Goal: Task Accomplishment & Management: Use online tool/utility

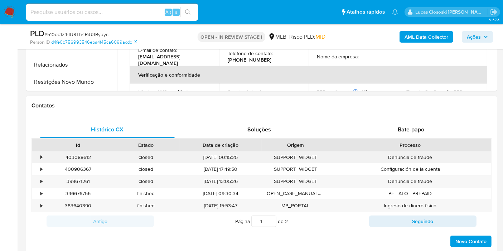
scroll to position [159, 0]
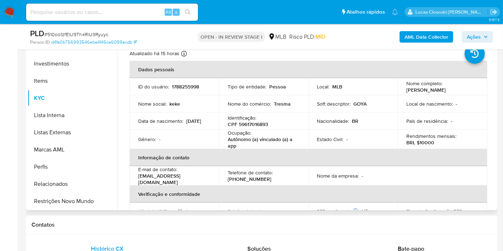
click at [261, 126] on p "CPF 59617016893" at bounding box center [248, 124] width 40 height 6
copy p "59617016893"
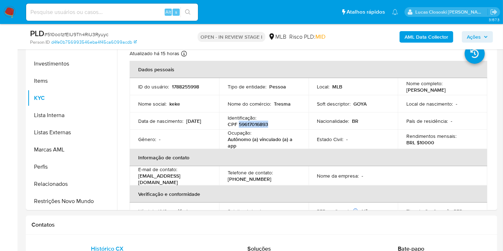
copy p "59617016893"
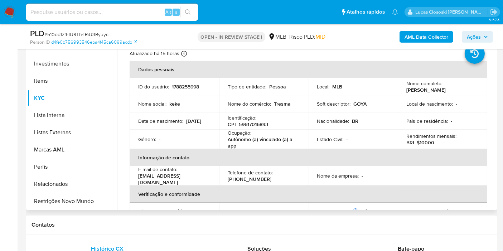
click at [186, 122] on p "18/05/2006" at bounding box center [193, 121] width 15 height 6
copy div "Data de nascimento : 18/05/2006"
click at [152, 128] on td "Data de nascimento : 18/05/2006" at bounding box center [174, 120] width 89 height 17
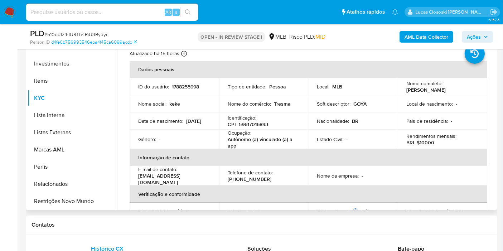
drag, startPoint x: 136, startPoint y: 124, endPoint x: 166, endPoint y: 125, distance: 29.7
click at [166, 125] on td "Data de nascimento : 18/05/2006" at bounding box center [174, 120] width 89 height 17
copy p "18/05/2006"
click at [254, 122] on p "CPF 59617016893" at bounding box center [248, 124] width 40 height 6
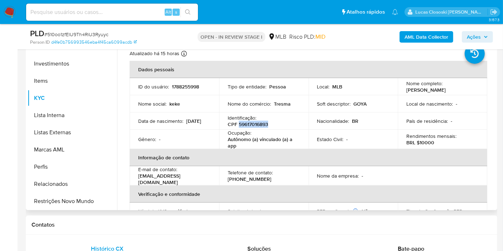
copy p "59617016893"
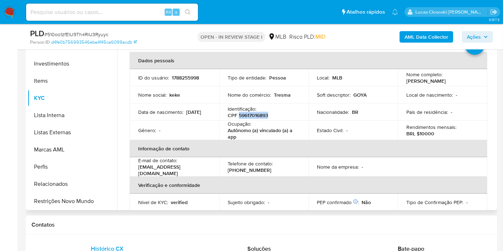
scroll to position [6, 0]
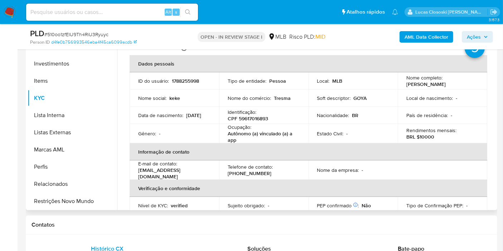
click at [185, 111] on tbody "ID do usuário : 1788255998 Tipo de entidade : Pessoa Local : MLB Nome completo …" at bounding box center [308, 107] width 357 height 71
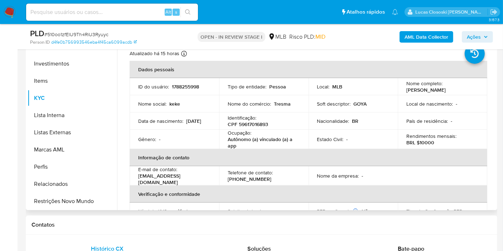
copy p "Kethelyn Barreto de Almeida"
drag, startPoint x: 400, startPoint y: 90, endPoint x: 470, endPoint y: 91, distance: 69.4
click at [470, 91] on td "Nome completo : Kethelyn Barreto de Almeida" at bounding box center [442, 86] width 89 height 17
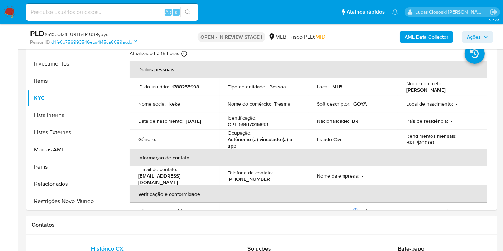
click at [437, 42] on b "AML Data Collector" at bounding box center [426, 36] width 44 height 11
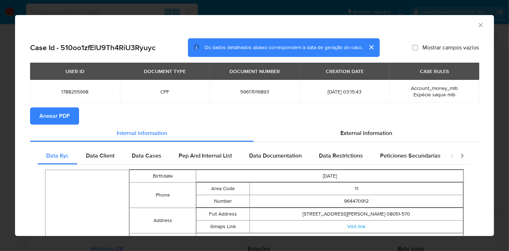
click at [58, 117] on span "Anexar PDF" at bounding box center [54, 116] width 30 height 16
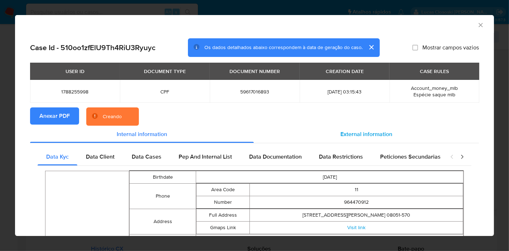
click at [381, 131] on span "External information" at bounding box center [366, 134] width 52 height 8
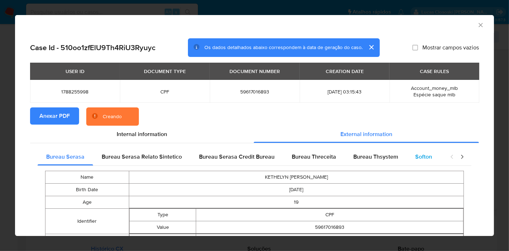
click at [415, 156] on span "Softon" at bounding box center [423, 156] width 17 height 8
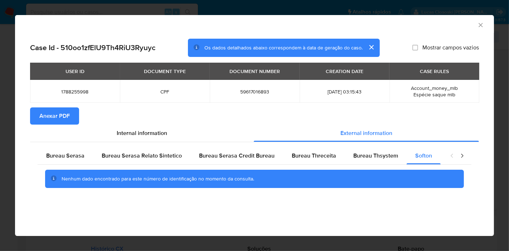
click at [480, 24] on icon "Fechar a janela" at bounding box center [480, 24] width 7 height 7
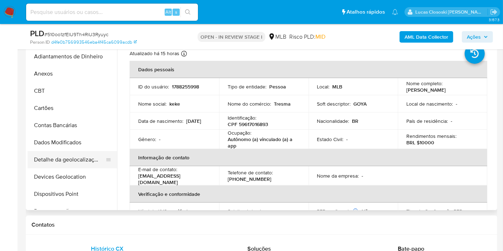
click at [59, 167] on button "Detalhe da geolocalização" at bounding box center [70, 159] width 84 height 17
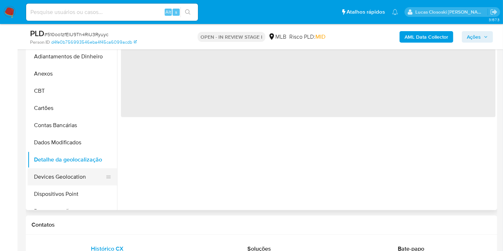
click at [59, 170] on button "Devices Geolocation" at bounding box center [70, 176] width 84 height 17
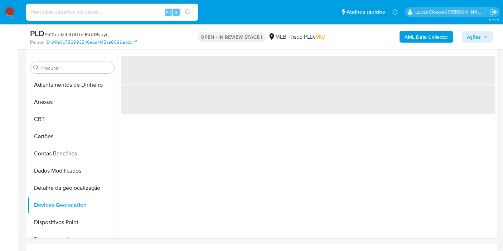
scroll to position [124, 0]
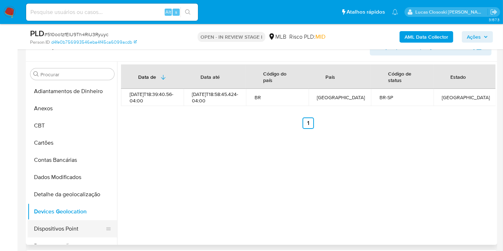
click at [65, 227] on button "Dispositivos Point" at bounding box center [70, 228] width 84 height 17
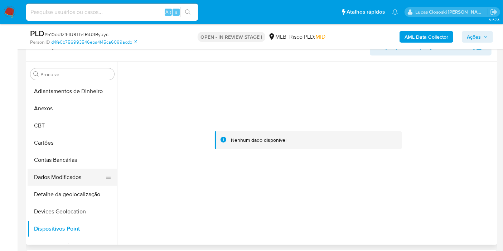
scroll to position [40, 0]
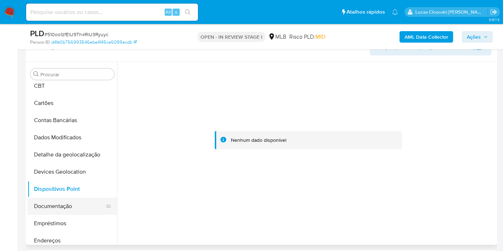
click at [76, 209] on button "Documentação" at bounding box center [70, 206] width 84 height 17
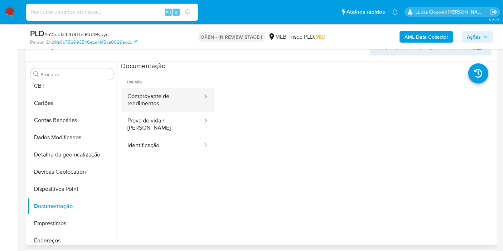
click at [145, 97] on button "Comprovante de rendimentos" at bounding box center [162, 100] width 82 height 24
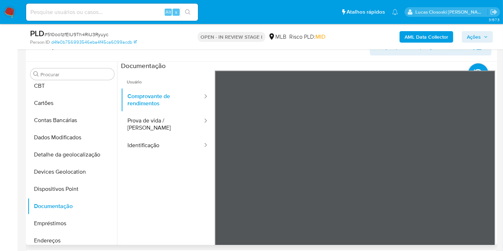
drag, startPoint x: 490, startPoint y: 82, endPoint x: 492, endPoint y: 150, distance: 68.0
click at [492, 151] on section at bounding box center [308, 181] width 374 height 238
click at [175, 119] on button "Prova de vida / Selfie" at bounding box center [162, 124] width 82 height 24
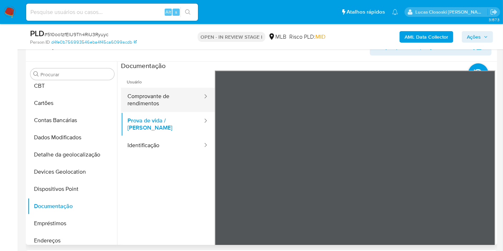
click at [159, 96] on button "Comprovante de rendimentos" at bounding box center [162, 100] width 82 height 24
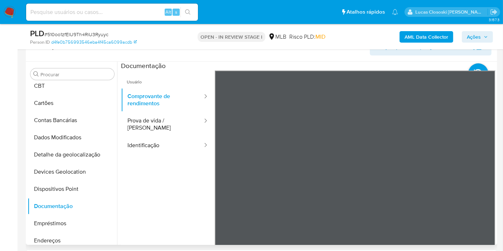
click at [169, 203] on ul "Usuário Comprovante de rendimentos Prova de vida / Selfie Identificação" at bounding box center [168, 173] width 94 height 206
click at [132, 122] on button "Prova de vida / Selfie" at bounding box center [162, 124] width 82 height 24
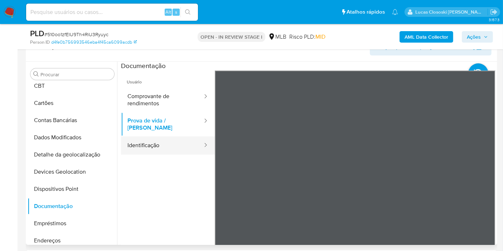
click at [165, 137] on button "Identificação" at bounding box center [162, 145] width 82 height 18
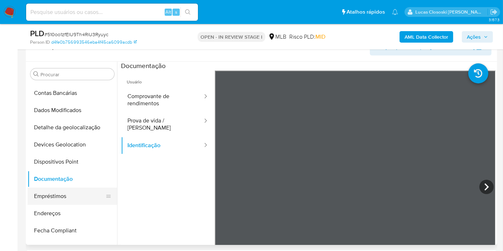
scroll to position [79, 0]
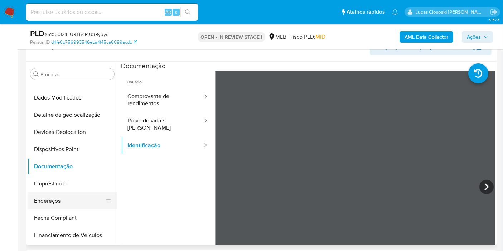
click at [66, 201] on button "Endereços" at bounding box center [70, 200] width 84 height 17
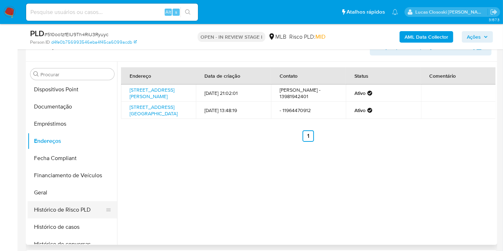
scroll to position [159, 0]
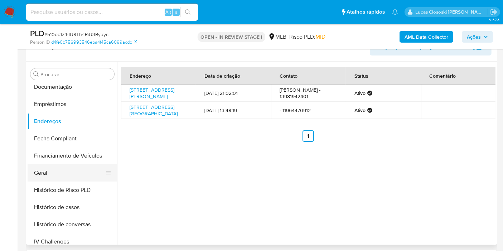
click at [64, 174] on button "Geral" at bounding box center [70, 172] width 84 height 17
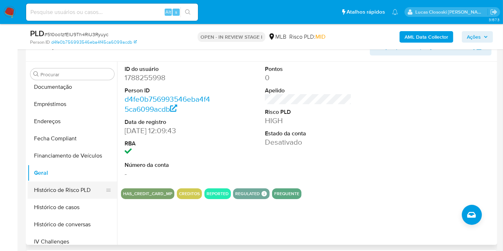
click at [77, 197] on button "Histórico de Risco PLD" at bounding box center [70, 189] width 84 height 17
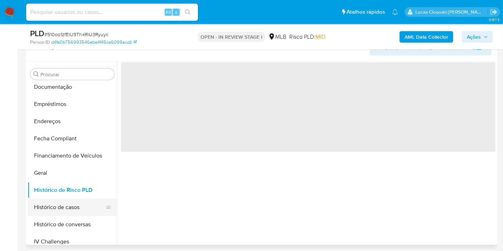
click at [78, 200] on button "Histórico de casos" at bounding box center [70, 207] width 84 height 17
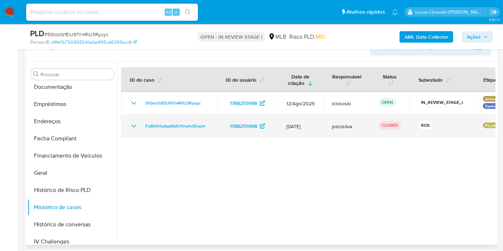
drag, startPoint x: 210, startPoint y: 125, endPoint x: 140, endPoint y: 127, distance: 70.9
click at [140, 127] on td "Fu6IUhGatgaQdCHnemJEoaJn" at bounding box center [169, 126] width 96 height 23
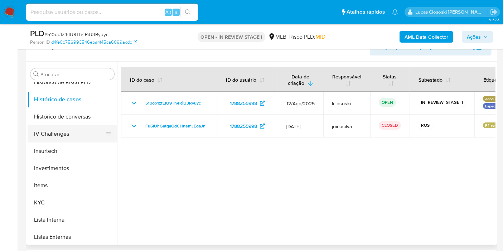
scroll to position [278, 0]
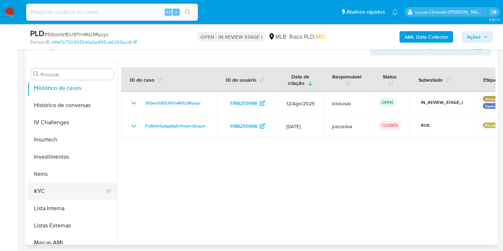
click at [44, 191] on button "KYC" at bounding box center [70, 190] width 84 height 17
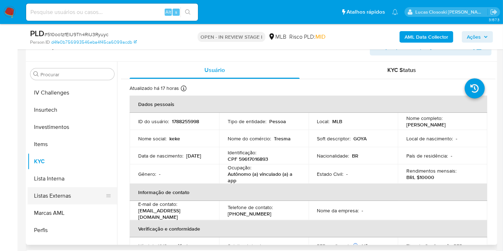
scroll to position [336, 0]
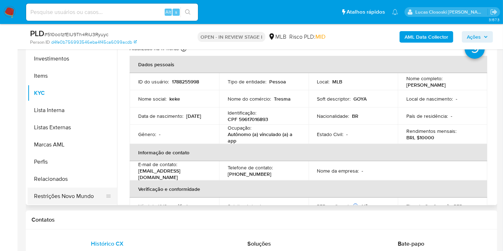
click at [76, 199] on button "Restrições Novo Mundo" at bounding box center [70, 196] width 84 height 17
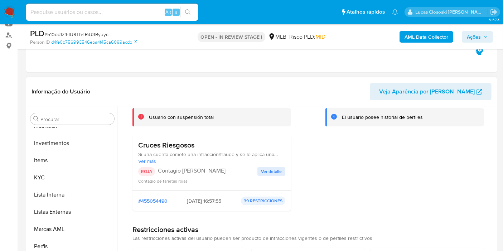
scroll to position [79, 0]
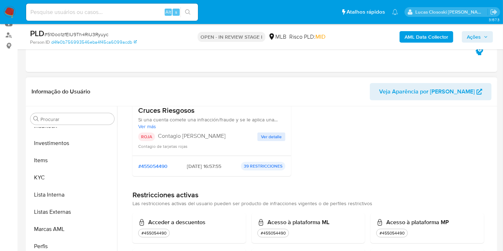
click at [265, 134] on span "Ver detalle" at bounding box center [271, 136] width 21 height 7
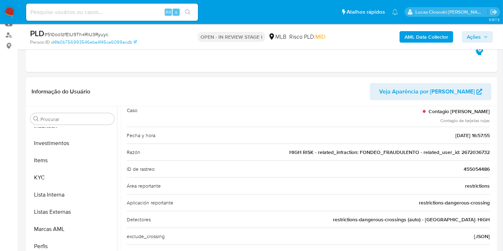
click at [67, 35] on span "# 510oo1zfElU9Th4RiU3Ryuyc" at bounding box center [76, 34] width 64 height 7
copy span "510oo1zfElU9Th4RiU3Ryuyc"
click at [69, 171] on button "KYC" at bounding box center [70, 177] width 84 height 17
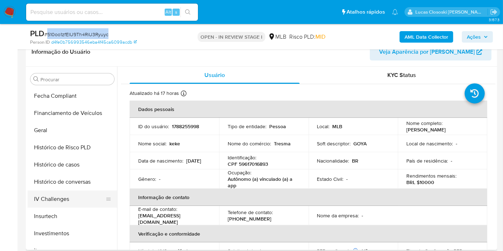
scroll to position [177, 0]
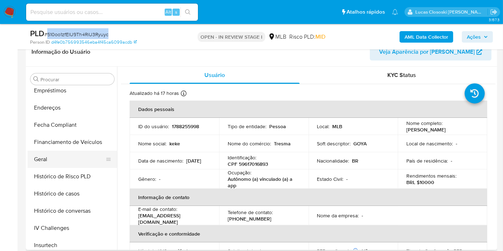
click at [52, 159] on button "Geral" at bounding box center [70, 159] width 84 height 17
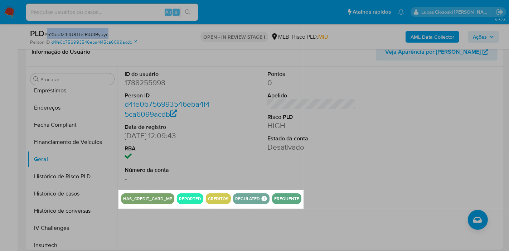
drag, startPoint x: 118, startPoint y: 190, endPoint x: 303, endPoint y: 209, distance: 185.9
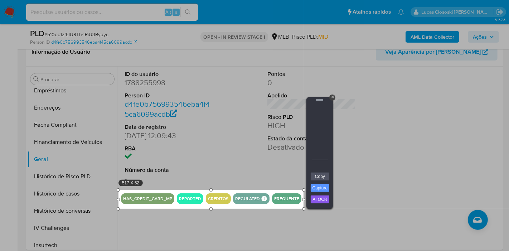
click at [319, 180] on div "Copy Capture AI OCR + Transform Images to Editable Text in Seconds! Instantly e…" at bounding box center [319, 190] width 21 height 36
click at [321, 177] on link "Copy" at bounding box center [320, 176] width 19 height 8
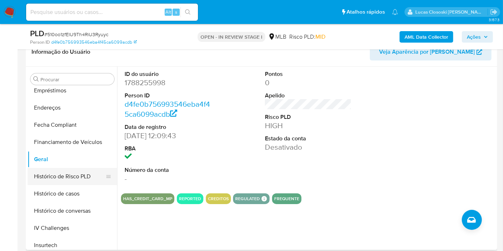
scroll to position [297, 0]
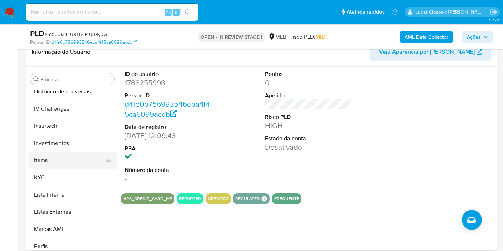
drag, startPoint x: 33, startPoint y: 180, endPoint x: 44, endPoint y: 165, distance: 18.3
click at [33, 180] on button "KYC" at bounding box center [72, 177] width 89 height 17
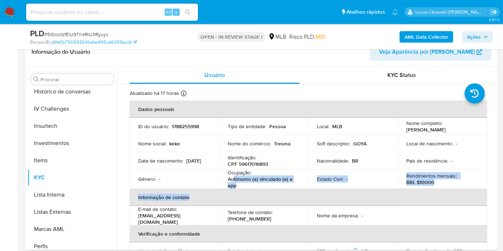
drag, startPoint x: 242, startPoint y: 188, endPoint x: 233, endPoint y: 180, distance: 12.4
click at [233, 180] on table "Dados pessoais ID do usuário : 1788255998 Tipo de entidade : Pessoa Local : MLB…" at bounding box center [308, 206] width 357 height 210
click at [233, 180] on p "Autônomo (a) vinculado (a) a app" at bounding box center [262, 182] width 69 height 13
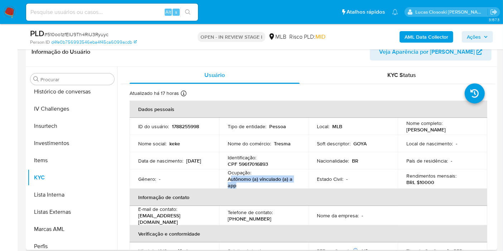
drag, startPoint x: 238, startPoint y: 185, endPoint x: 230, endPoint y: 181, distance: 9.4
click at [230, 181] on p "Autônomo (a) vinculado (a) a app" at bounding box center [262, 182] width 69 height 13
copy p "utônomo (a) vinculado (a) a app"
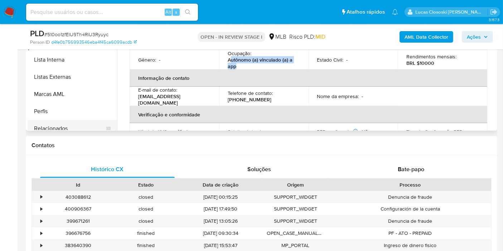
scroll to position [336, 0]
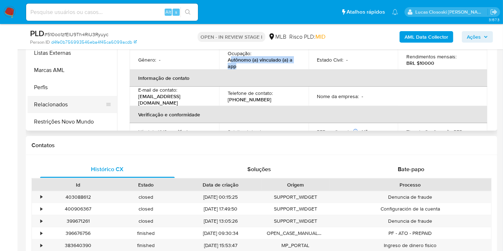
click at [75, 111] on button "Relacionados" at bounding box center [70, 104] width 84 height 17
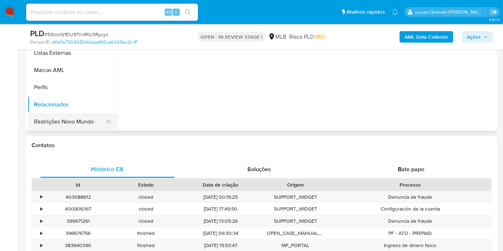
click at [74, 115] on button "Restrições Novo Mundo" at bounding box center [70, 121] width 84 height 17
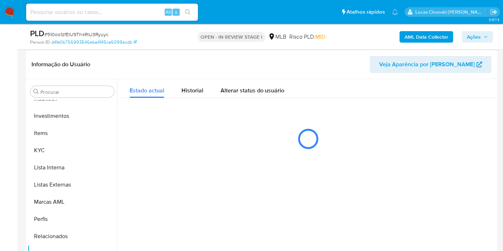
scroll to position [119, 0]
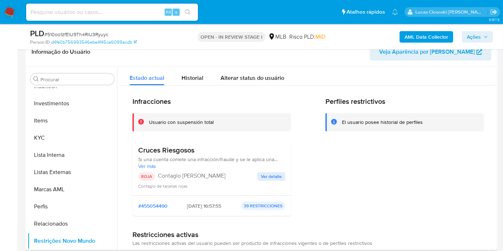
click at [210, 175] on p "Contagio Tarjetas Rojas" at bounding box center [207, 175] width 99 height 7
click at [471, 31] on span "Ações" at bounding box center [474, 36] width 14 height 11
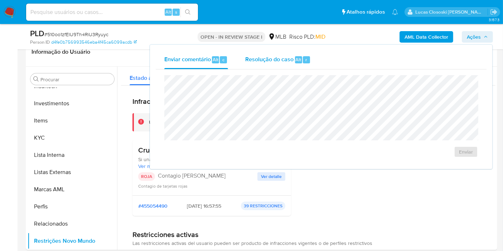
click at [301, 60] on div "Alt" at bounding box center [298, 59] width 7 height 7
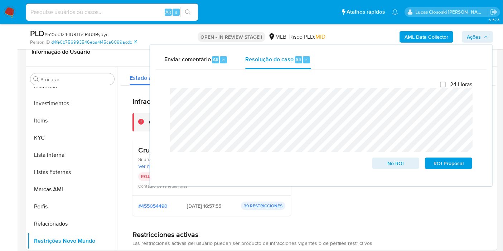
click at [476, 34] on span "Ações" at bounding box center [474, 36] width 14 height 11
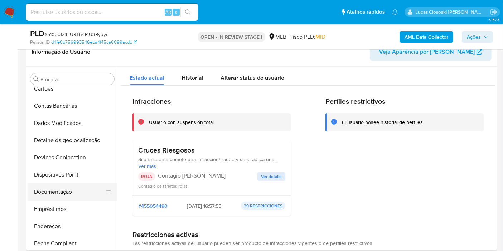
scroll to position [0, 0]
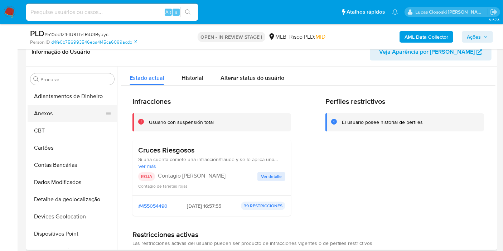
click at [40, 113] on button "Anexos" at bounding box center [70, 113] width 84 height 17
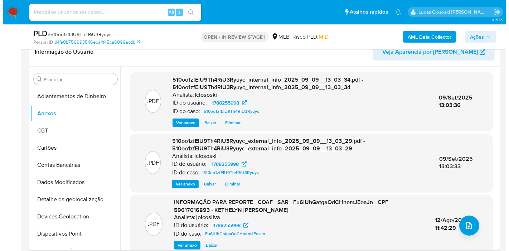
scroll to position [91, 0]
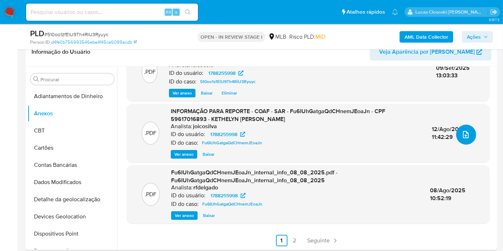
click at [464, 128] on button "upload-file" at bounding box center [466, 135] width 20 height 20
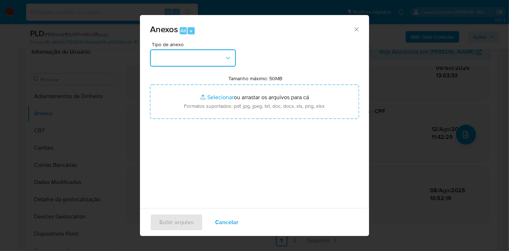
click at [196, 65] on button "button" at bounding box center [193, 57] width 86 height 17
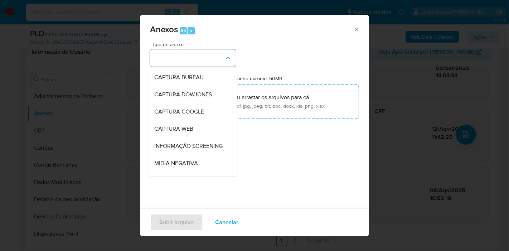
scroll to position [110, 0]
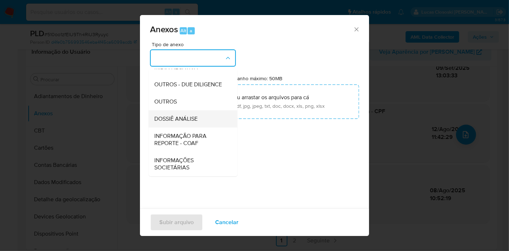
click at [192, 120] on span "DOSSIÊ ANÁLISE" at bounding box center [175, 118] width 43 height 7
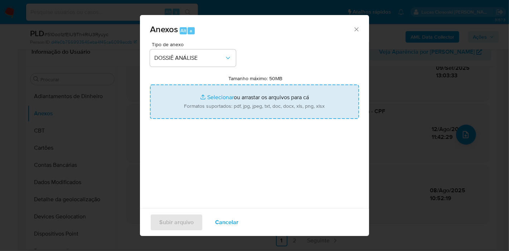
click at [196, 111] on input "Tamanho máximo: 50MB Selecionar arquivos" at bounding box center [254, 101] width 209 height 34
click at [234, 111] on input "Tamanho máximo: 50MB Selecionar arquivos" at bounding box center [254, 101] width 209 height 34
type input "C:\fakepath\SAR - XXXX - CPF 59617016893 - KETHELYN BARRETO DE ALMEIDA.pdf"
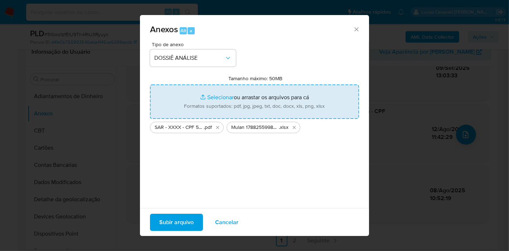
click at [192, 221] on span "Subir arquivo" at bounding box center [176, 222] width 34 height 16
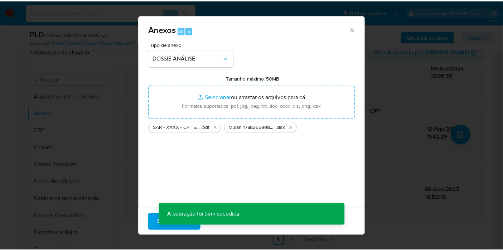
scroll to position [58, 0]
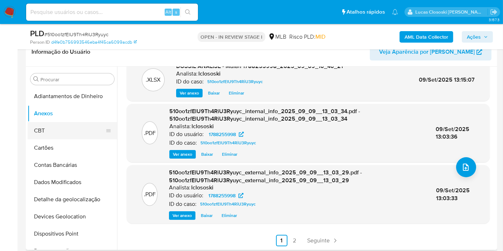
click at [52, 128] on button "CBT" at bounding box center [70, 130] width 84 height 17
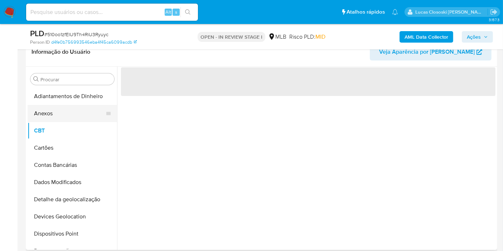
click at [52, 116] on button "Anexos" at bounding box center [70, 113] width 84 height 17
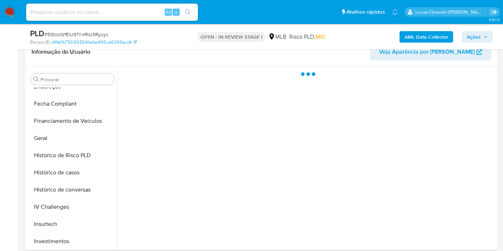
scroll to position [238, 0]
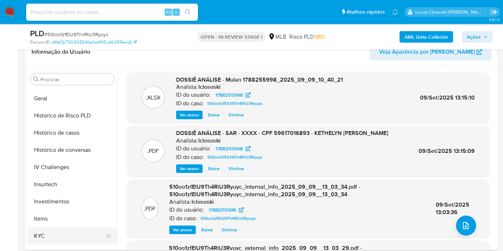
click at [71, 233] on button "KYC" at bounding box center [70, 235] width 84 height 17
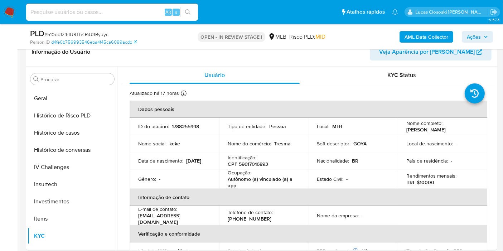
click at [481, 32] on span "Ações" at bounding box center [477, 37] width 21 height 10
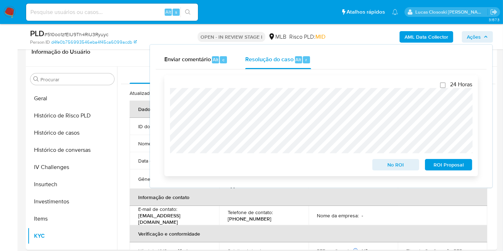
click at [377, 161] on span "No ROI" at bounding box center [395, 165] width 37 height 10
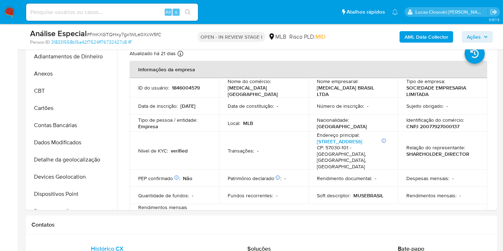
scroll to position [318, 0]
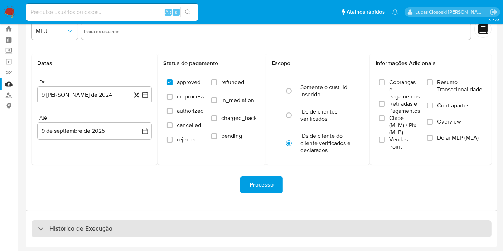
click at [144, 222] on div "Histórico de Execução" at bounding box center [261, 228] width 460 height 17
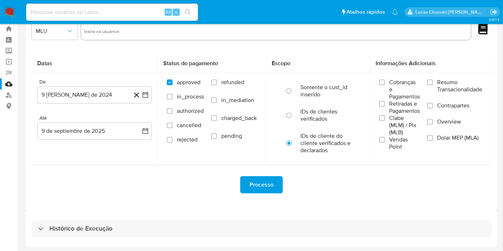
select select "10"
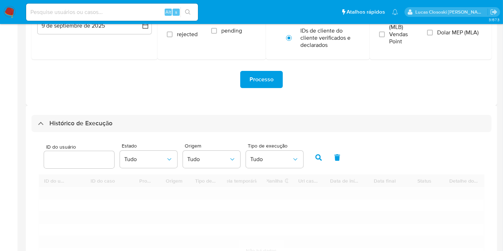
scroll to position [218, 0]
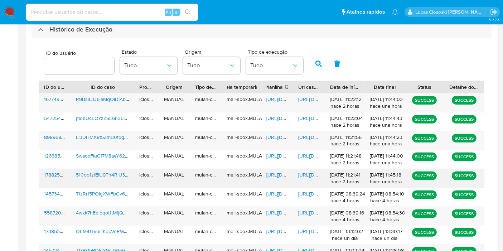
click at [271, 176] on span "https://docs.google.com/spreadsheets/d/1Af7E5DrsjWighRL3NEYvHS8k8XAnBp07dC6g2ET…" at bounding box center [291, 174] width 49 height 7
click at [311, 174] on span "https://docs.google.com/document/d/1yeZsJ15vZo8NaWXOd9OClLXvRLqszb8HN7mMbb_Ht0Q…" at bounding box center [322, 174] width 49 height 7
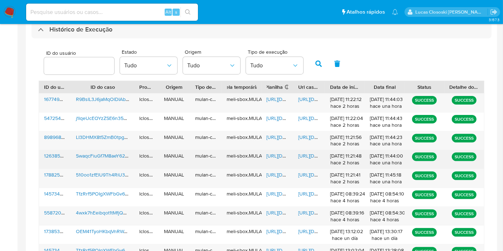
click at [282, 156] on span "https://docs.google.com/spreadsheets/d/1NpBPikAMQ5_B-fA85LlKhE7EttqPJA-YQD18HNe…" at bounding box center [291, 155] width 49 height 7
click at [310, 158] on span "https://docs.google.com/document/d/1zUcIuBhT5UZvQnkOb0qvheYjbXvxwTKgWdxpGFIGEX8…" at bounding box center [322, 155] width 49 height 7
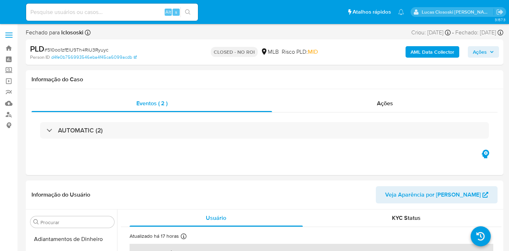
select select "10"
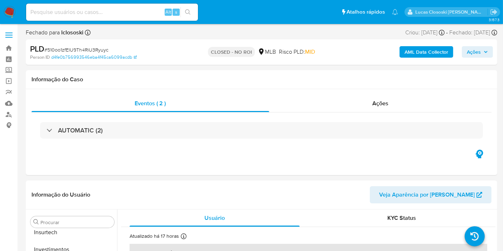
scroll to position [336, 0]
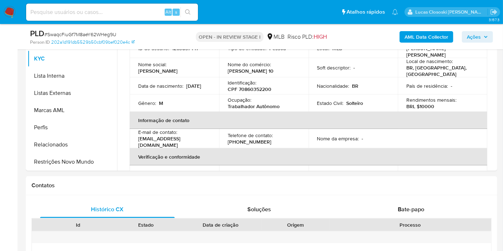
scroll to position [159, 0]
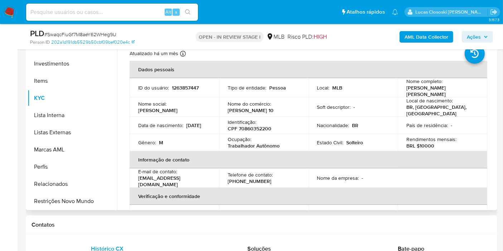
click at [264, 125] on p "CPF 70860352200" at bounding box center [250, 128] width 44 height 6
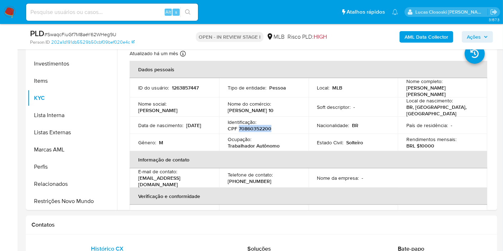
copy p "70860352200"
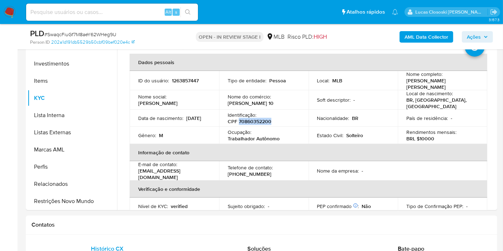
scroll to position [0, 0]
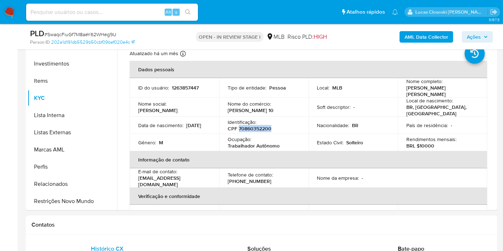
click at [426, 32] on b "AML Data Collector" at bounding box center [426, 36] width 44 height 11
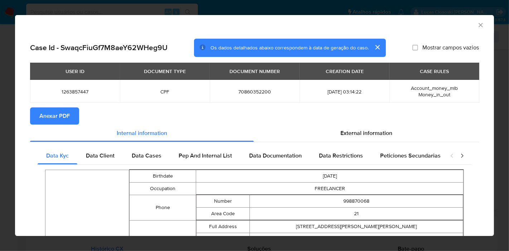
click at [63, 119] on span "Anexar PDF" at bounding box center [54, 116] width 30 height 16
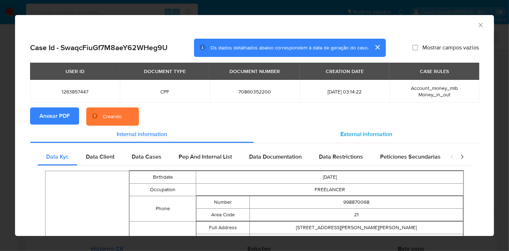
click at [376, 135] on span "External information" at bounding box center [366, 134] width 52 height 8
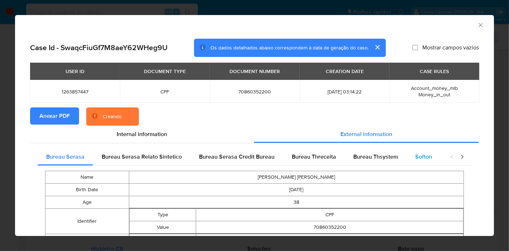
click at [415, 165] on div "Softon" at bounding box center [424, 156] width 34 height 17
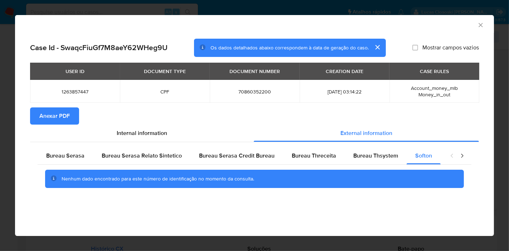
click at [482, 23] on icon "Fechar a janela" at bounding box center [480, 24] width 7 height 7
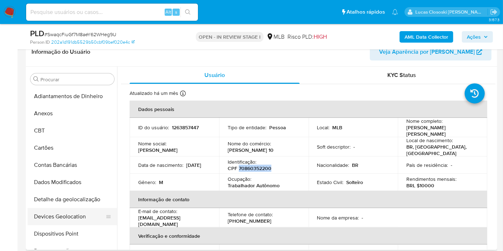
click at [69, 213] on button "Devices Geolocation" at bounding box center [70, 216] width 84 height 17
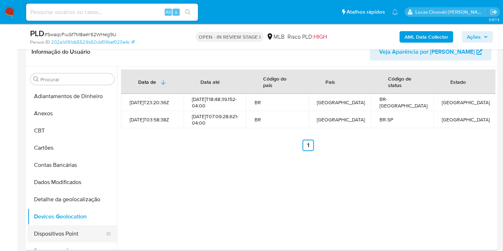
click at [63, 235] on button "Dispositivos Point" at bounding box center [70, 233] width 84 height 17
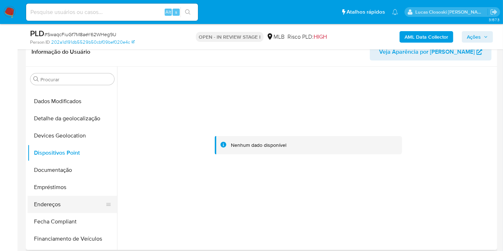
scroll to position [119, 0]
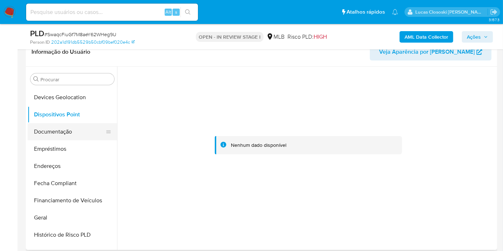
click at [73, 133] on button "Documentação" at bounding box center [70, 131] width 84 height 17
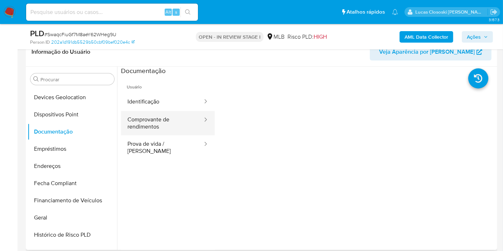
click at [143, 131] on button "Comprovante de rendimentos" at bounding box center [162, 123] width 82 height 24
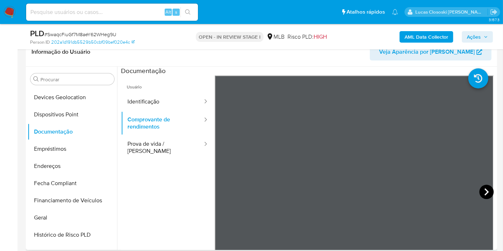
click at [479, 187] on icon at bounding box center [486, 192] width 14 height 14
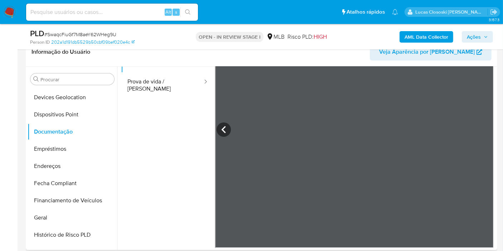
scroll to position [0, 0]
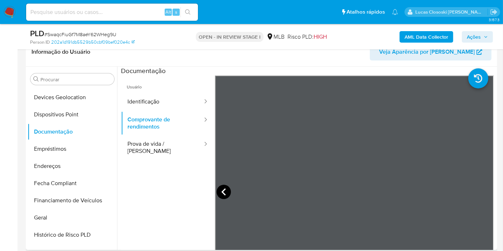
click at [216, 191] on icon at bounding box center [223, 192] width 14 height 14
click at [55, 159] on button "Endereços" at bounding box center [70, 165] width 84 height 17
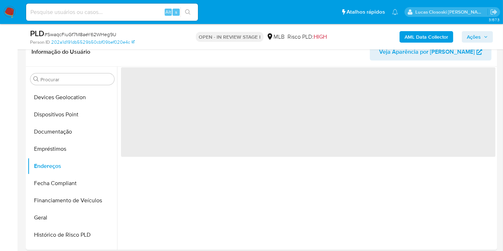
click at [252, 167] on div "‌" at bounding box center [306, 158] width 378 height 183
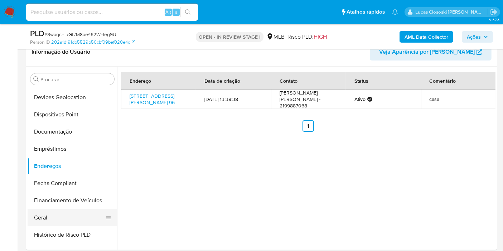
click at [59, 216] on button "Geral" at bounding box center [70, 217] width 84 height 17
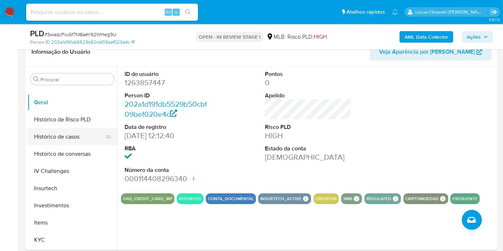
scroll to position [238, 0]
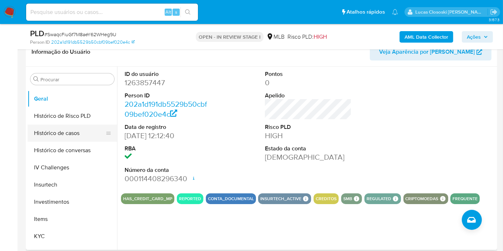
click at [79, 136] on button "Histórico de casos" at bounding box center [70, 133] width 84 height 17
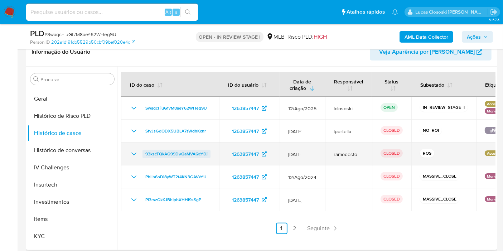
drag, startPoint x: 217, startPoint y: 152, endPoint x: 143, endPoint y: 155, distance: 74.5
click at [143, 155] on td "93kscTQkAQ99Dw2aMVAQcYDj" at bounding box center [170, 153] width 98 height 23
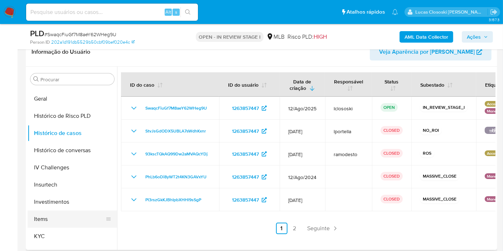
click at [65, 226] on button "Items" at bounding box center [70, 218] width 84 height 17
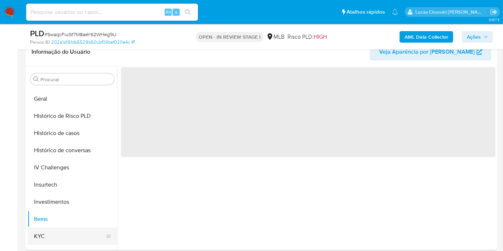
click at [65, 228] on button "KYC" at bounding box center [70, 236] width 84 height 17
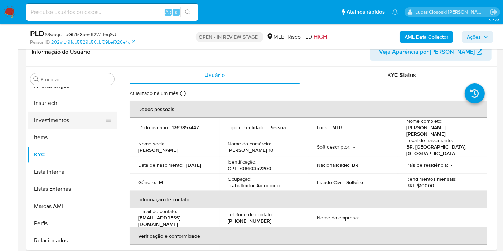
scroll to position [336, 0]
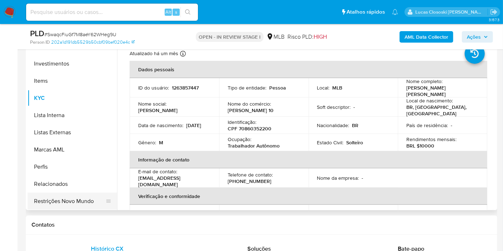
click at [83, 198] on button "Restrições Novo Mundo" at bounding box center [70, 201] width 84 height 17
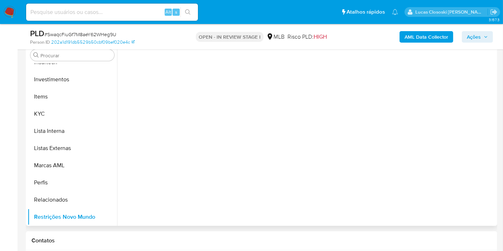
scroll to position [119, 0]
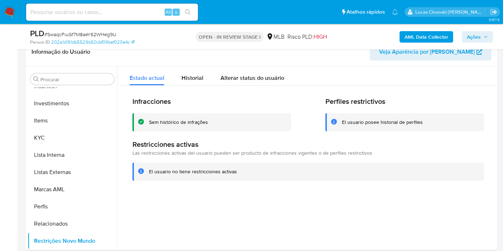
click at [69, 33] on span "# SwaqcFiuGf7M8aeY62WHeg9U" at bounding box center [80, 34] width 72 height 7
copy span "SwaqcFiuGf7M8aeY62WHeg9U"
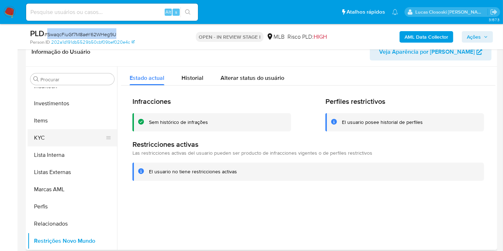
click at [44, 129] on button "KYC" at bounding box center [70, 137] width 84 height 17
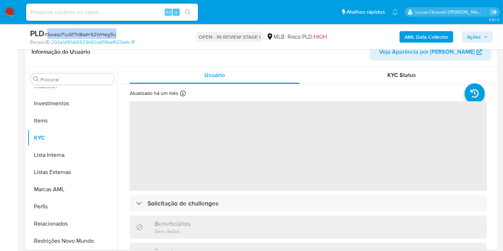
click at [160, 31] on div "PLD # SwaqcFiuGf7M8aeY62WHeg9U" at bounding box center [106, 33] width 152 height 11
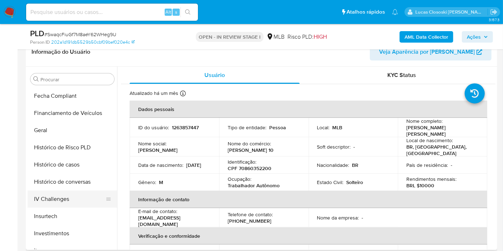
scroll to position [177, 0]
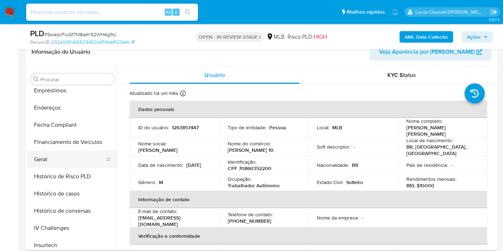
click at [50, 154] on button "Geral" at bounding box center [70, 159] width 84 height 17
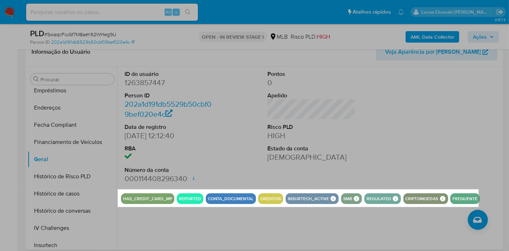
drag, startPoint x: 118, startPoint y: 189, endPoint x: 478, endPoint y: 207, distance: 361.1
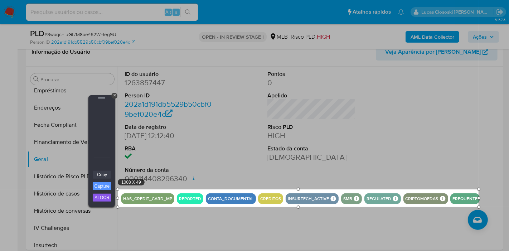
click at [102, 175] on link "Copy" at bounding box center [102, 175] width 19 height 8
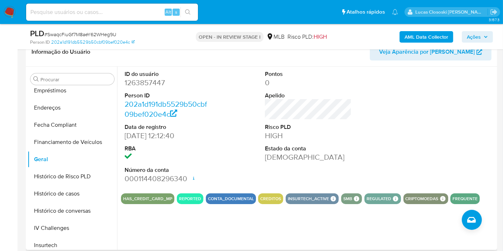
scroll to position [98, 0]
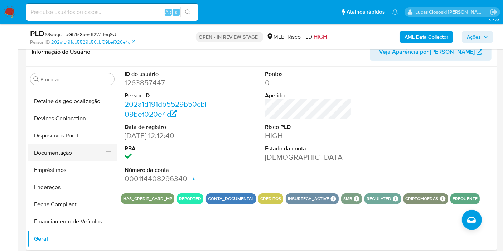
click at [62, 157] on button "Documentação" at bounding box center [70, 152] width 84 height 17
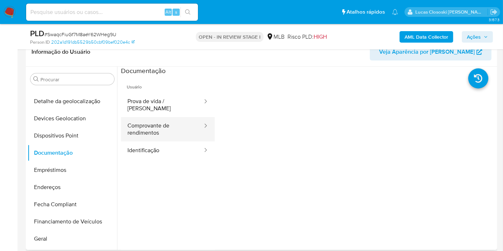
click at [155, 117] on button "Comprovante de rendimentos" at bounding box center [162, 129] width 82 height 24
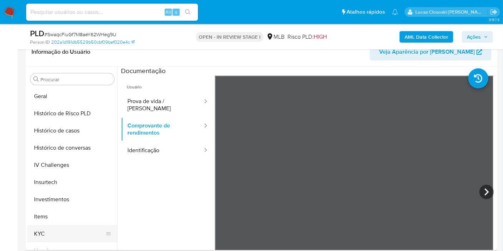
scroll to position [297, 0]
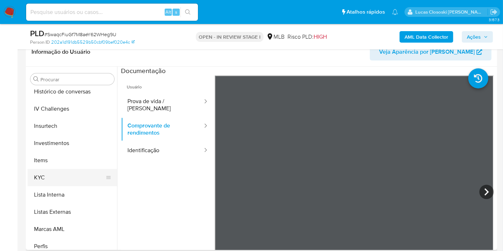
click at [49, 175] on button "KYC" at bounding box center [70, 177] width 84 height 17
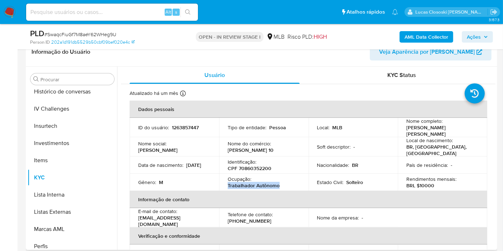
drag, startPoint x: 280, startPoint y: 180, endPoint x: 226, endPoint y: 181, distance: 54.0
click at [226, 181] on td "Ocupação : Trabalhador Autônomo" at bounding box center [263, 182] width 89 height 17
copy p "Trabalhador Autônomo"
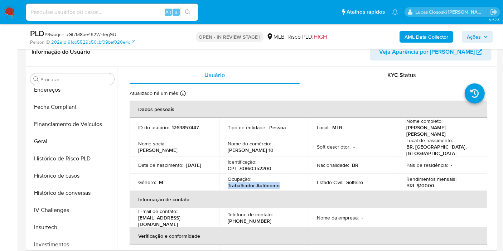
scroll to position [138, 0]
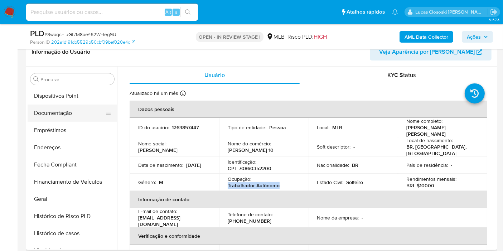
click at [64, 116] on button "Documentação" at bounding box center [70, 112] width 84 height 17
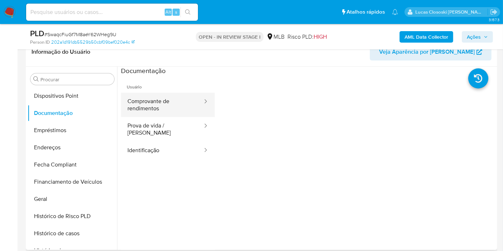
click at [156, 114] on button "Comprovante de rendimentos" at bounding box center [162, 105] width 82 height 24
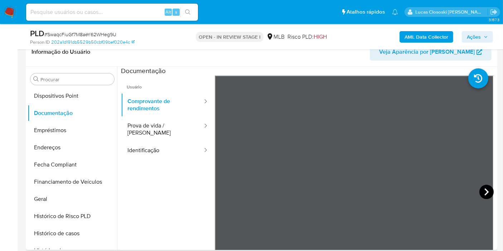
click at [482, 195] on icon at bounding box center [486, 192] width 14 height 14
click at [221, 190] on icon at bounding box center [223, 191] width 4 height 7
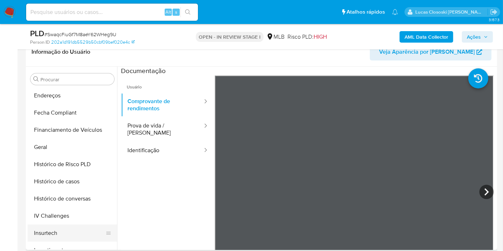
scroll to position [257, 0]
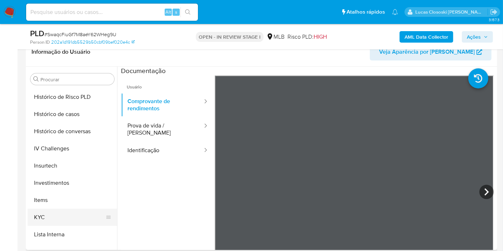
click at [53, 211] on button "KYC" at bounding box center [70, 217] width 84 height 17
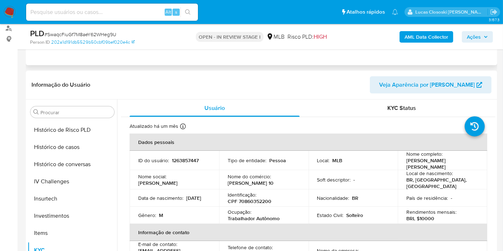
scroll to position [0, 0]
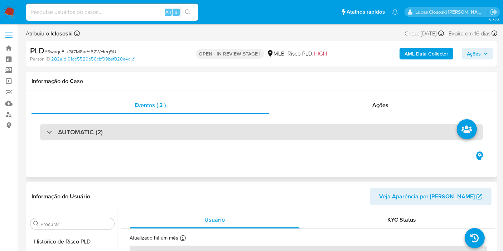
click at [136, 129] on div "AUTOMATIC (2)" at bounding box center [261, 132] width 443 height 16
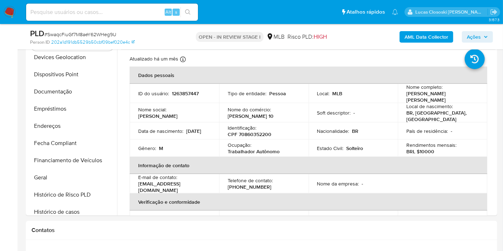
scroll to position [98, 0]
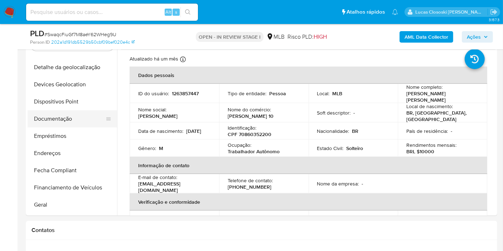
click at [60, 113] on button "Documentação" at bounding box center [70, 118] width 84 height 17
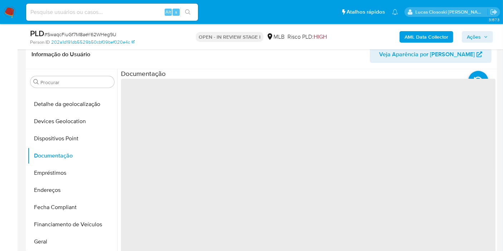
scroll to position [398, 0]
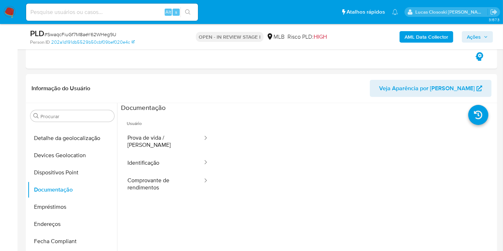
click at [149, 180] on button "Comprovante de rendimentos" at bounding box center [162, 184] width 82 height 24
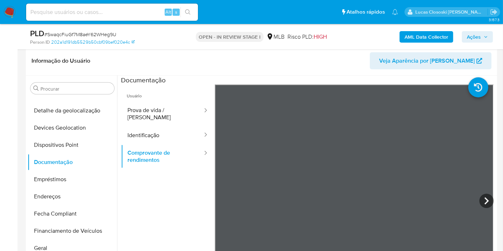
scroll to position [437, 0]
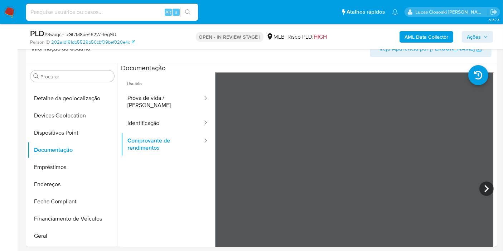
click at [476, 31] on span "Ações" at bounding box center [474, 36] width 14 height 11
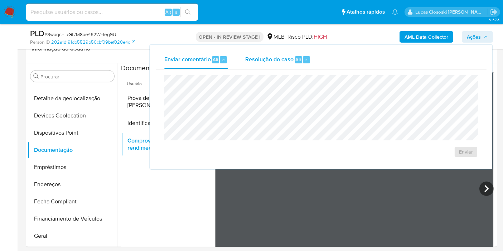
click at [271, 55] on span "Resolução do caso" at bounding box center [269, 59] width 48 height 8
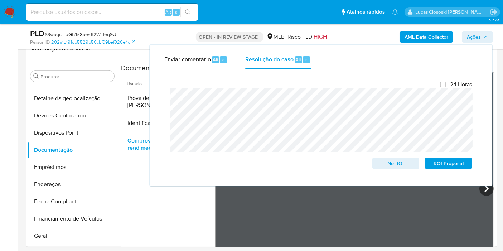
click at [472, 35] on span "Ações" at bounding box center [474, 36] width 14 height 11
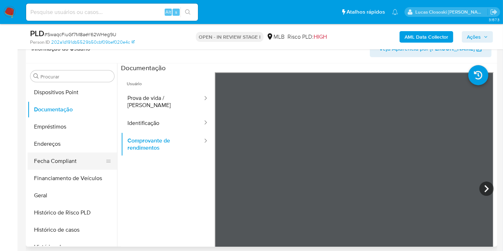
scroll to position [177, 0]
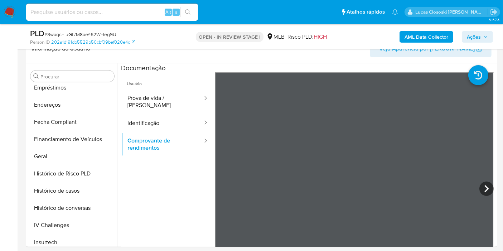
drag, startPoint x: 488, startPoint y: 35, endPoint x: 458, endPoint y: 40, distance: 30.9
click at [488, 35] on button "Ações" at bounding box center [477, 36] width 31 height 11
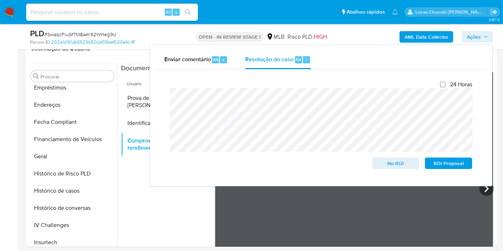
drag, startPoint x: 477, startPoint y: 34, endPoint x: 464, endPoint y: 45, distance: 17.2
click at [477, 34] on span "Ações" at bounding box center [474, 36] width 14 height 11
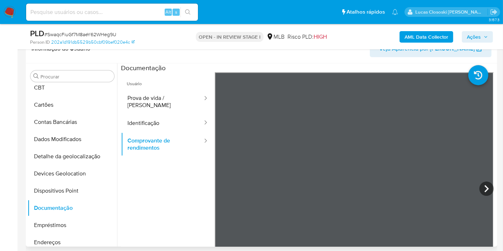
scroll to position [0, 0]
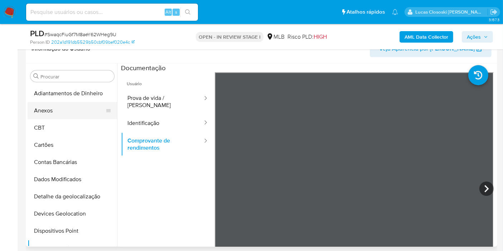
click at [48, 116] on button "Anexos" at bounding box center [70, 110] width 84 height 17
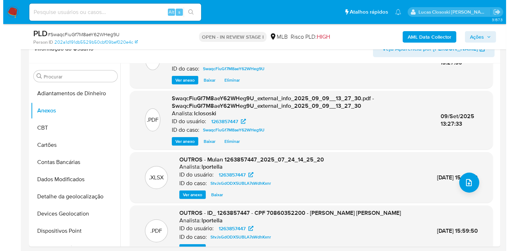
scroll to position [76, 0]
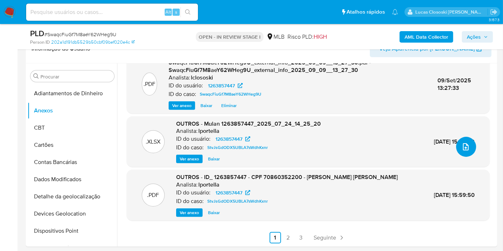
click at [463, 143] on icon "upload-file" at bounding box center [466, 146] width 6 height 7
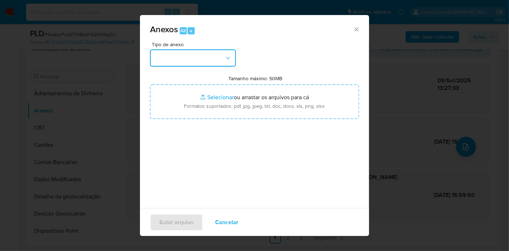
click at [201, 62] on button "button" at bounding box center [193, 57] width 86 height 17
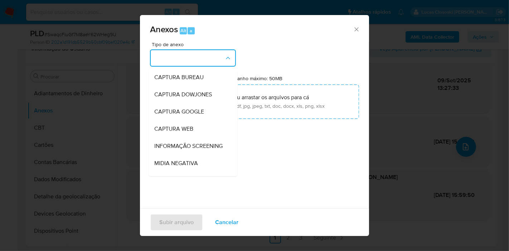
scroll to position [110, 0]
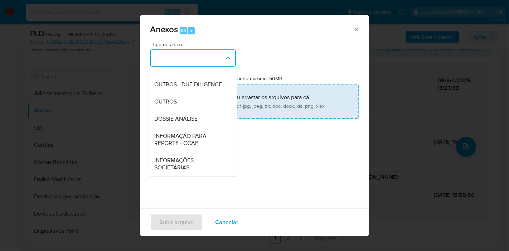
click at [196, 116] on span "DOSSIÊ ANÁLISE" at bounding box center [175, 118] width 43 height 7
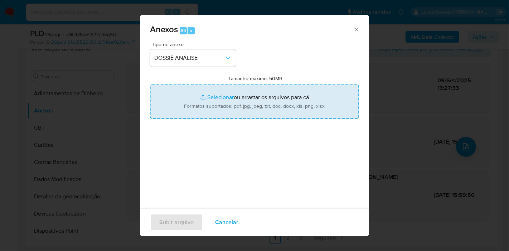
click at [194, 101] on input "Tamanho máximo: 50MB Selecionar arquivos" at bounding box center [254, 101] width 209 height 34
type input "C:\fakepath\Mulan 1263857447_2025_09_09_10_39_00.xlsx"
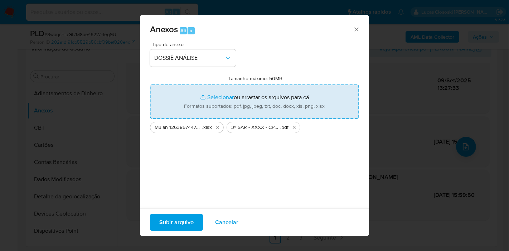
click at [189, 220] on span "Subir arquivo" at bounding box center [176, 222] width 34 height 16
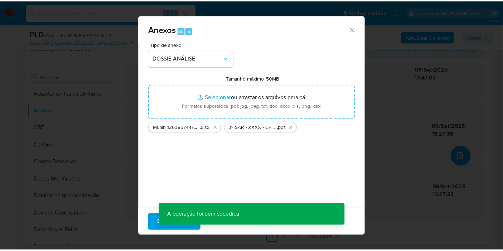
scroll to position [58, 0]
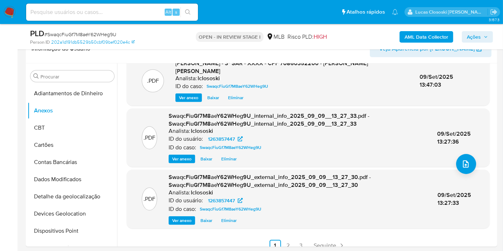
click at [473, 36] on span "Ações" at bounding box center [474, 36] width 14 height 11
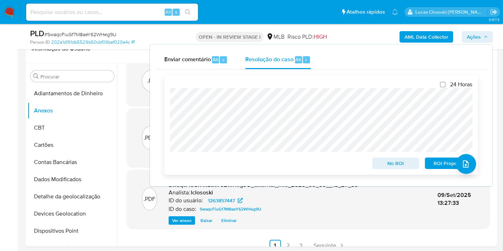
click at [439, 165] on span "ROI Proposal" at bounding box center [448, 163] width 37 height 10
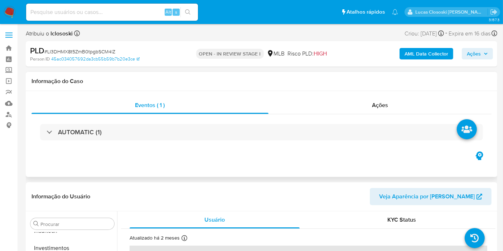
click at [201, 145] on div "AUTOMATIC (1)" at bounding box center [261, 132] width 460 height 36
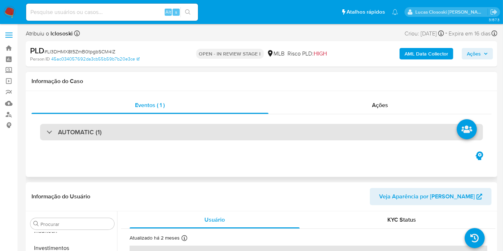
click at [201, 135] on div "AUTOMATIC (1)" at bounding box center [261, 132] width 443 height 16
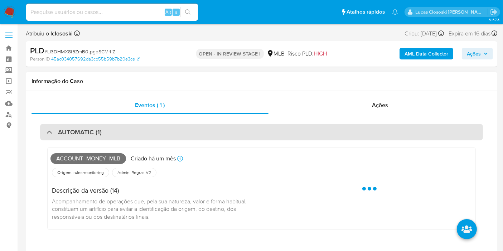
click at [202, 135] on div "AUTOMATIC (1)" at bounding box center [261, 132] width 443 height 16
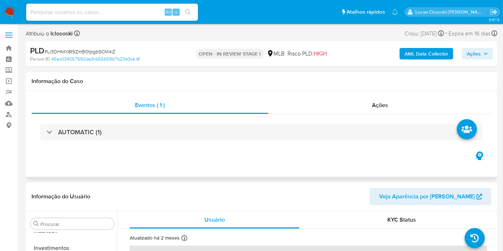
drag, startPoint x: 189, startPoint y: 110, endPoint x: 191, endPoint y: 118, distance: 7.9
click at [190, 113] on div "Eventos ( 1 )" at bounding box center [149, 105] width 237 height 17
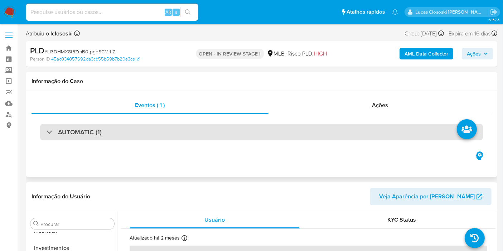
click at [193, 129] on div "AUTOMATIC (1)" at bounding box center [261, 132] width 443 height 16
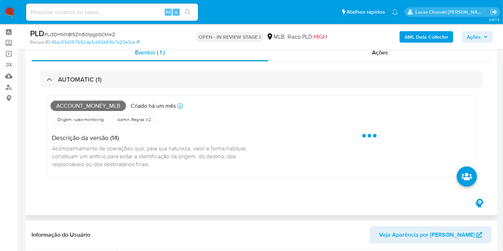
scroll to position [40, 0]
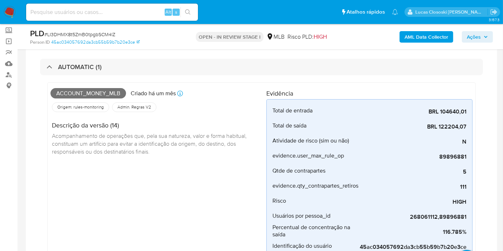
click at [203, 76] on div "Account_money_mlb [PERSON_NAME] um mês Criado: [DATE] 00:11:52 Origem: rules-mo…" at bounding box center [261, 173] width 443 height 196
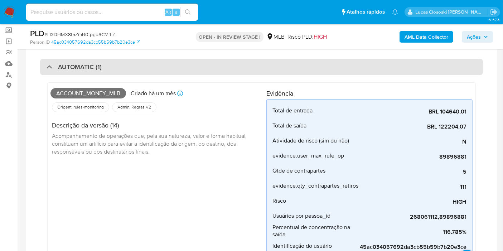
click at [204, 71] on div "AUTOMATIC (1)" at bounding box center [261, 67] width 443 height 16
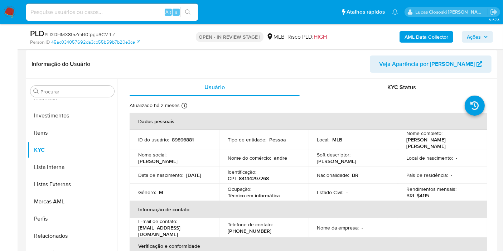
scroll to position [119, 0]
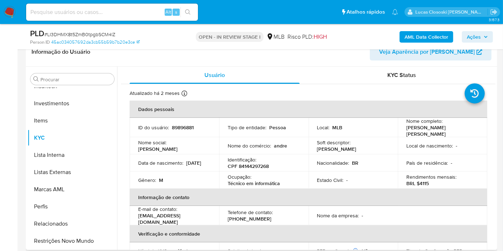
click at [253, 164] on p "CPF 84144297268" at bounding box center [248, 166] width 41 height 6
copy p "84144297268"
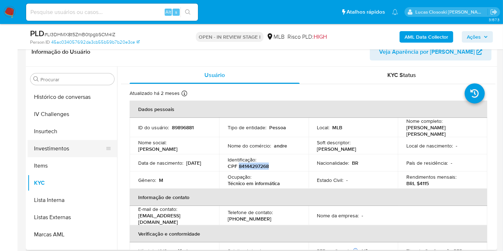
scroll to position [257, 0]
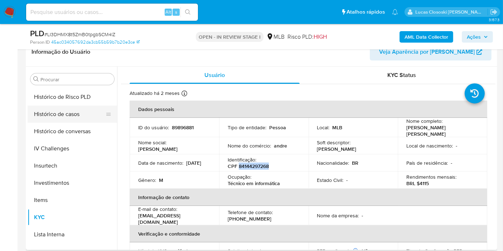
click at [67, 121] on button "Histórico de casos" at bounding box center [70, 114] width 84 height 17
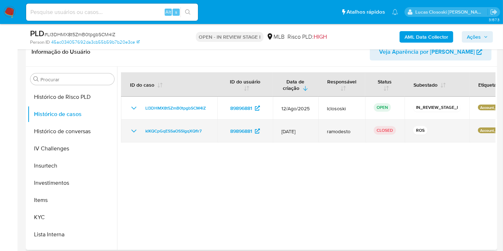
drag, startPoint x: 212, startPoint y: 131, endPoint x: 138, endPoint y: 130, distance: 73.4
click at [138, 130] on td "klKQCpGqESSaOSSIgqXQflr7" at bounding box center [169, 131] width 96 height 23
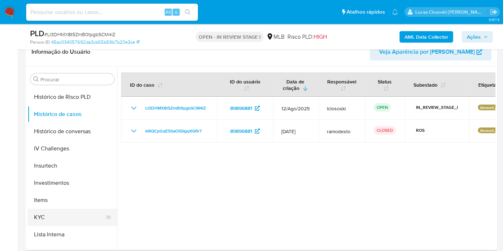
click at [41, 210] on button "KYC" at bounding box center [70, 217] width 84 height 17
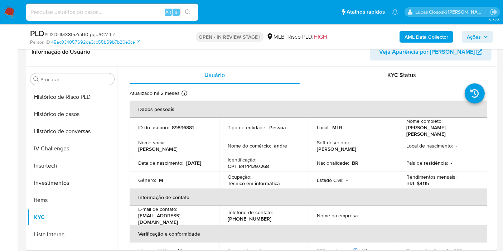
click at [249, 168] on td "Identificação : CPF 84144297268" at bounding box center [263, 162] width 89 height 17
click at [250, 164] on p "CPF 84144297268" at bounding box center [248, 166] width 41 height 6
copy p "84144297268"
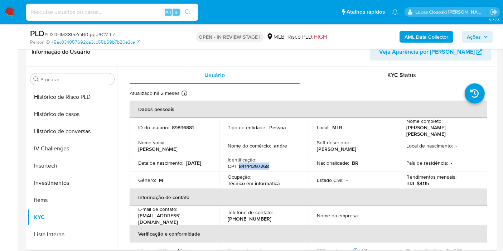
copy p "84144297268"
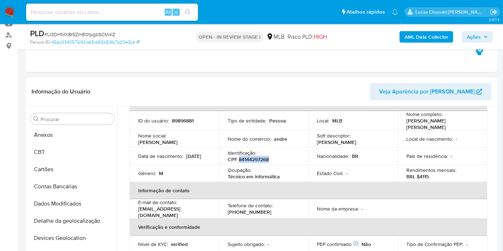
scroll to position [0, 0]
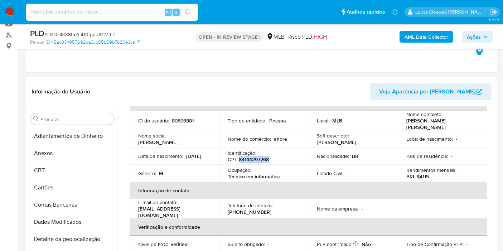
click at [435, 39] on b "AML Data Collector" at bounding box center [426, 36] width 44 height 11
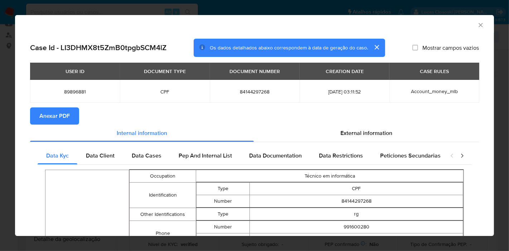
click at [59, 114] on span "Anexar PDF" at bounding box center [54, 116] width 30 height 16
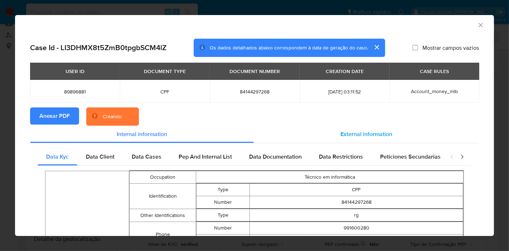
click at [385, 133] on span "External information" at bounding box center [366, 134] width 52 height 8
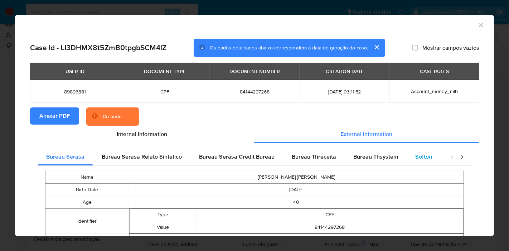
click at [408, 151] on div "Softon" at bounding box center [424, 156] width 34 height 17
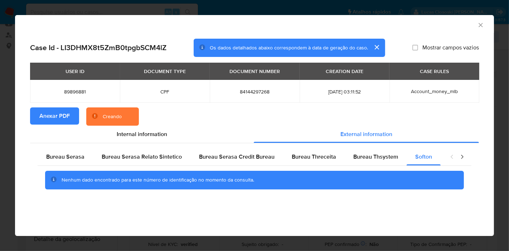
click at [479, 22] on icon "Fechar a janela" at bounding box center [480, 24] width 7 height 7
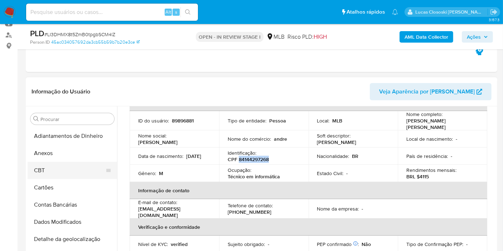
click at [49, 162] on button "CBT" at bounding box center [70, 170] width 84 height 17
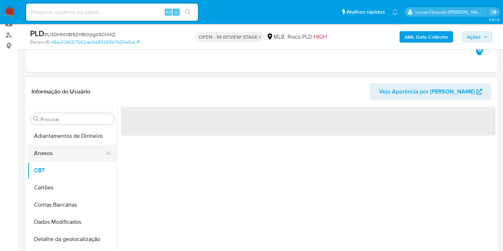
click at [49, 159] on button "Anexos" at bounding box center [70, 153] width 84 height 17
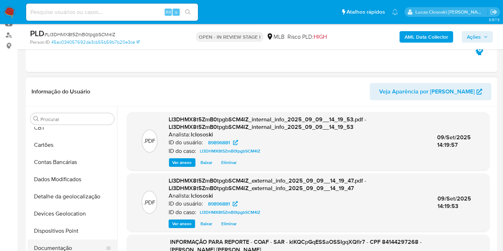
scroll to position [79, 0]
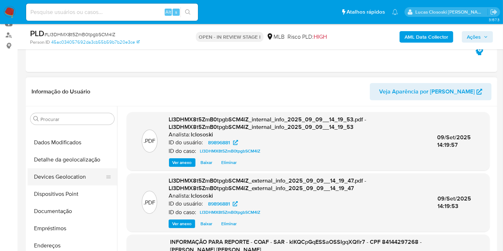
click at [68, 175] on button "Devices Geolocation" at bounding box center [70, 176] width 84 height 17
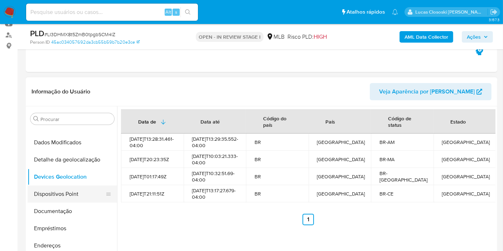
click at [61, 198] on button "Dispositivos Point" at bounding box center [70, 193] width 84 height 17
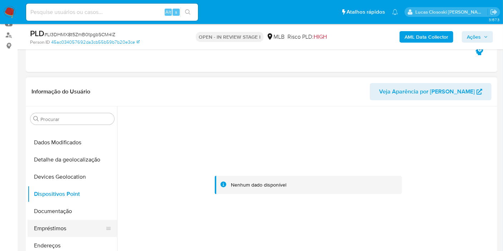
click at [73, 220] on button "Empréstimos" at bounding box center [70, 228] width 84 height 17
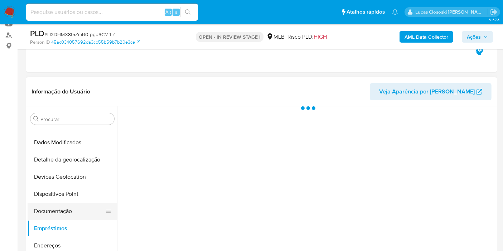
click at [70, 208] on button "Documentação" at bounding box center [70, 211] width 84 height 17
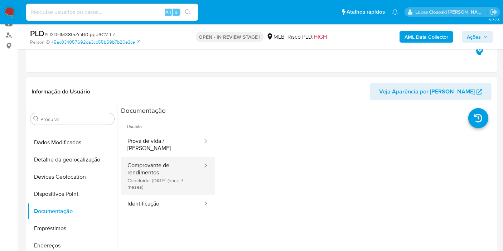
click at [150, 175] on button "Comprovante de rendimentos Concluído: 08/02/2025 (hace 7 meses)" at bounding box center [162, 176] width 82 height 38
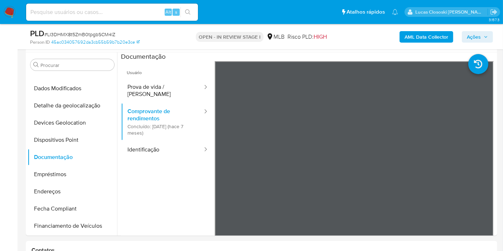
scroll to position [137, 0]
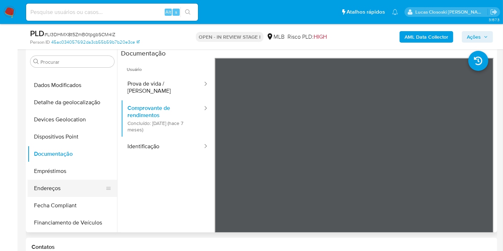
click at [55, 191] on button "Endereços" at bounding box center [70, 188] width 84 height 17
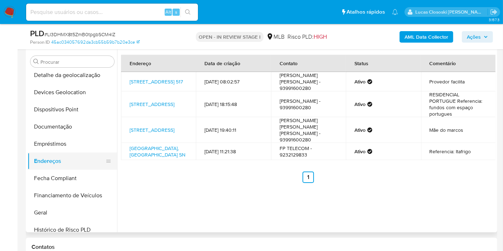
scroll to position [119, 0]
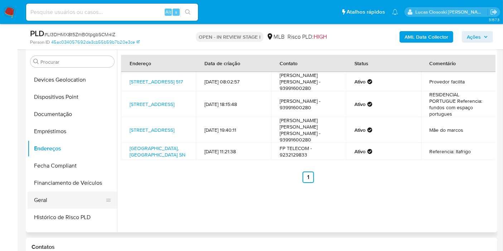
click at [69, 191] on button "Geral" at bounding box center [70, 199] width 84 height 17
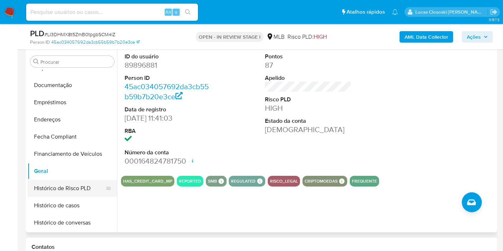
scroll to position [159, 0]
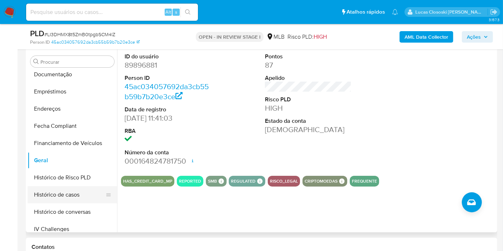
click at [58, 192] on button "Histórico de casos" at bounding box center [70, 194] width 84 height 17
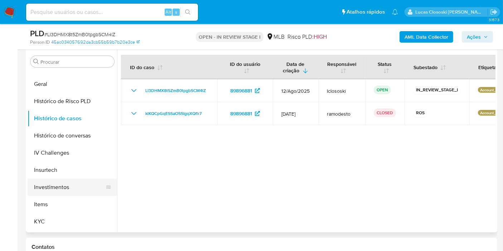
scroll to position [238, 0]
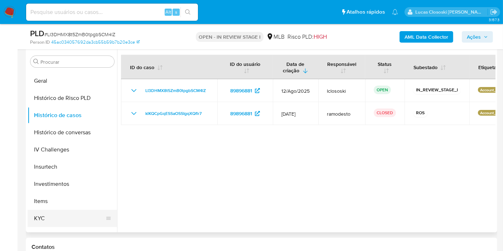
click at [55, 210] on button "KYC" at bounding box center [70, 218] width 84 height 17
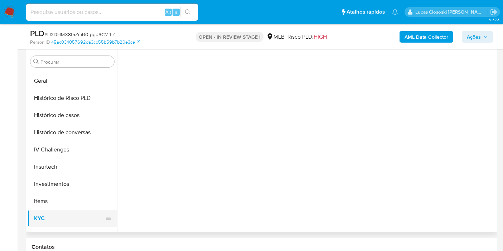
click at [55, 213] on button "KYC" at bounding box center [70, 218] width 84 height 17
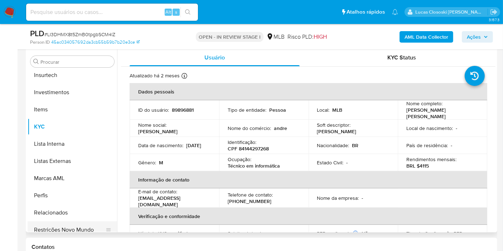
scroll to position [336, 0]
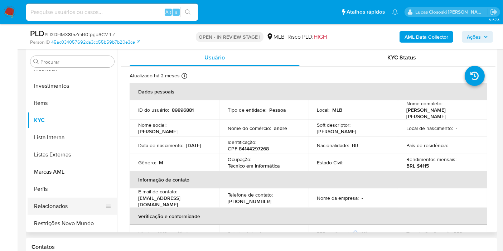
click at [72, 218] on button "Restrições Novo Mundo" at bounding box center [72, 223] width 89 height 17
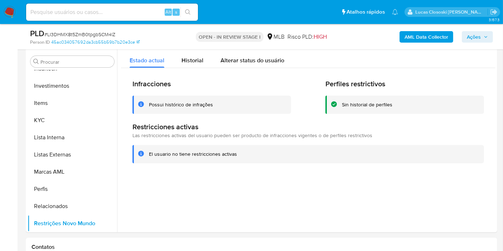
click at [69, 36] on span "# LI3DHMX8t5ZmB0tpgbSCM4lZ" at bounding box center [79, 34] width 71 height 7
copy span "LI3DHMX8t5ZmB0tpgbSCM4lZ"
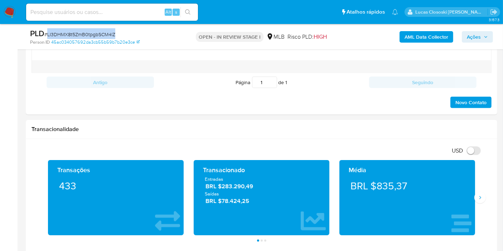
scroll to position [455, 0]
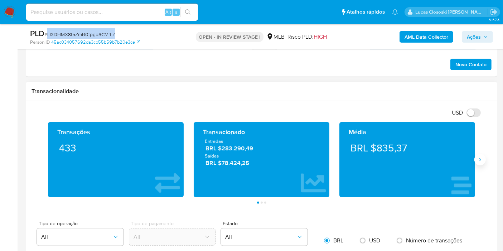
click at [480, 162] on button "Siguiente" at bounding box center [479, 159] width 11 height 11
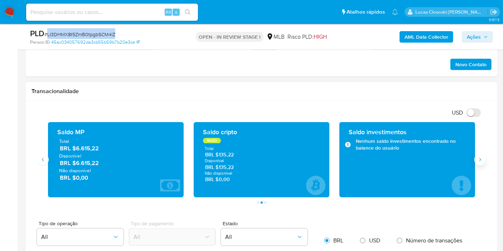
click at [480, 162] on button "Siguiente" at bounding box center [479, 159] width 11 height 11
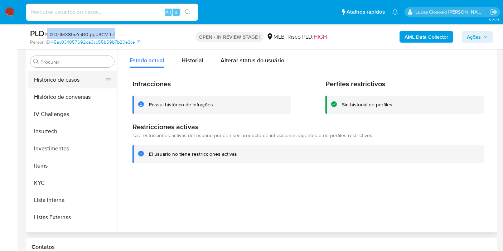
scroll to position [217, 0]
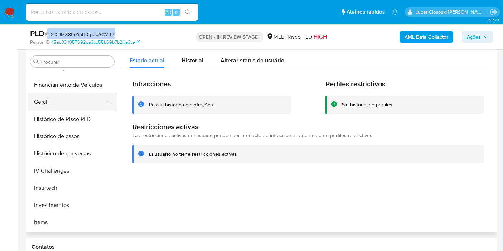
click at [50, 98] on button "Geral" at bounding box center [70, 101] width 84 height 17
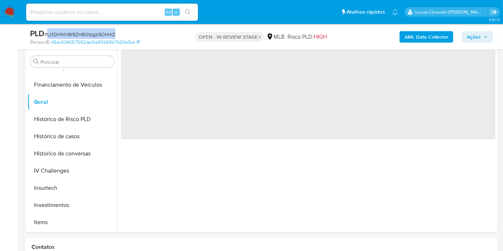
click at [167, 31] on div "PLD # LI3DHMX8t5ZmB0tpgbSCM4lZ" at bounding box center [106, 33] width 152 height 11
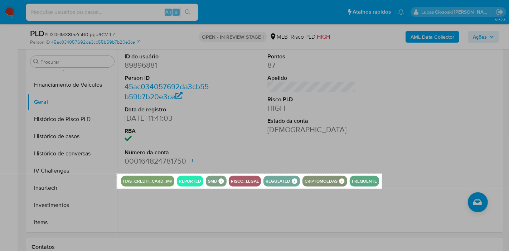
drag, startPoint x: 117, startPoint y: 173, endPoint x: 382, endPoint y: 188, distance: 265.2
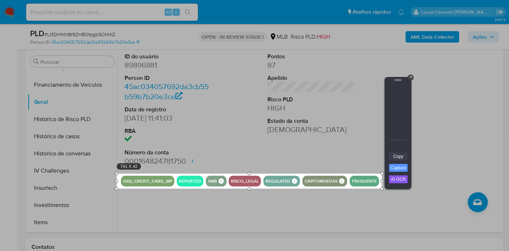
click at [393, 156] on link "Copy" at bounding box center [398, 156] width 19 height 8
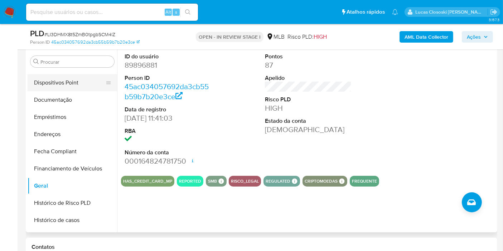
scroll to position [98, 0]
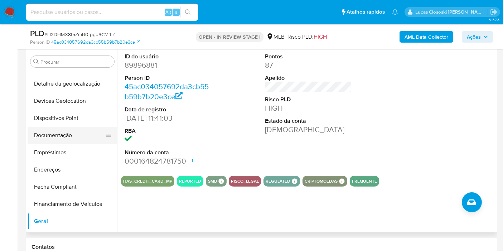
click at [62, 136] on button "Documentação" at bounding box center [70, 135] width 84 height 17
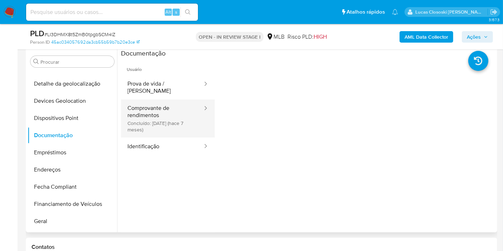
click at [170, 111] on button "Comprovante de rendimentos Concluído: 08/02/2025 (hace 7 meses)" at bounding box center [162, 118] width 82 height 38
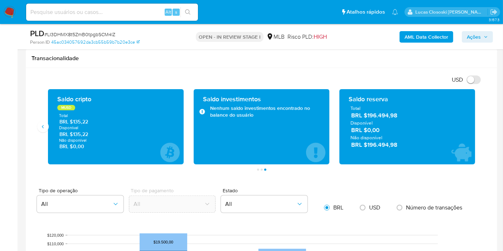
scroll to position [455, 0]
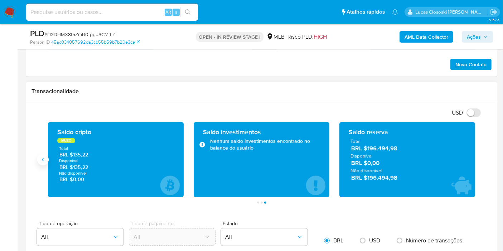
click at [46, 156] on button "Anterior" at bounding box center [42, 159] width 11 height 11
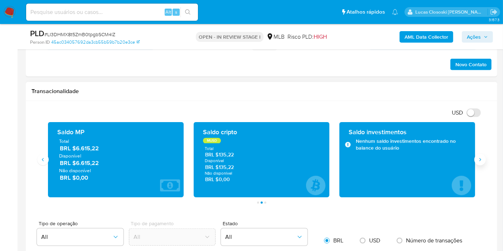
click at [480, 158] on icon "Siguiente" at bounding box center [480, 160] width 6 height 6
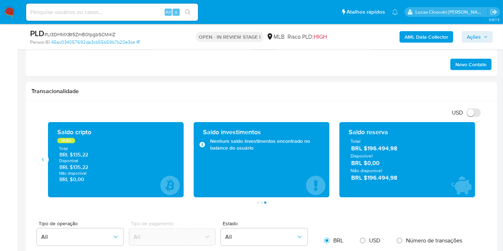
click at [482, 30] on div "AML Data Collector Ações" at bounding box center [416, 36] width 152 height 17
drag, startPoint x: 481, startPoint y: 34, endPoint x: 431, endPoint y: 42, distance: 51.1
click at [481, 34] on span "Ações" at bounding box center [477, 37] width 21 height 10
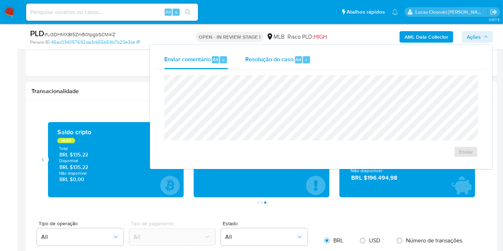
drag, startPoint x: 268, startPoint y: 57, endPoint x: 269, endPoint y: 66, distance: 9.7
click at [268, 57] on span "Resolução do caso" at bounding box center [269, 59] width 48 height 8
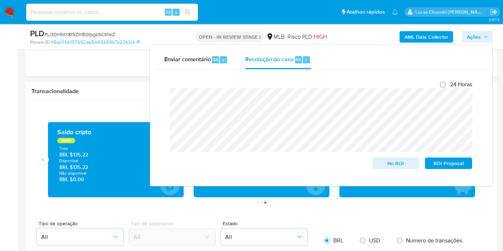
click at [486, 40] on span "Ações" at bounding box center [477, 37] width 21 height 10
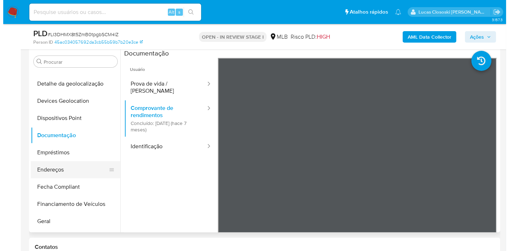
scroll to position [0, 0]
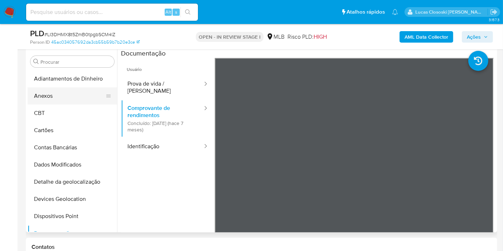
click at [54, 97] on button "Anexos" at bounding box center [70, 95] width 84 height 17
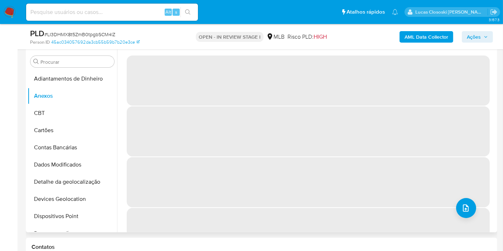
click at [481, 157] on span "‌" at bounding box center [308, 160] width 363 height 8
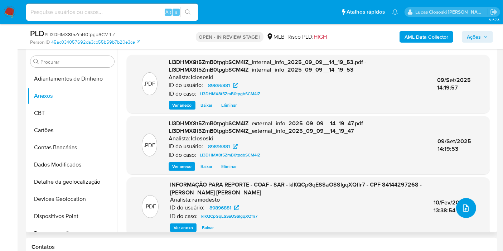
click at [463, 210] on icon "upload-file" at bounding box center [465, 208] width 9 height 9
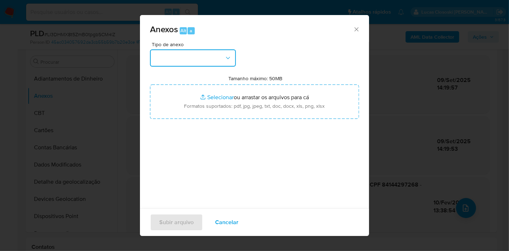
click at [216, 60] on button "button" at bounding box center [193, 57] width 86 height 17
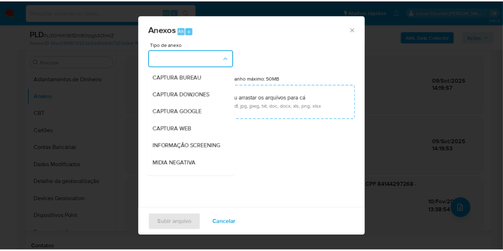
scroll to position [110, 0]
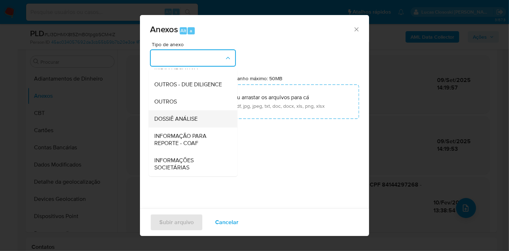
click at [204, 125] on div "DOSSIÊ ANÁLISE" at bounding box center [190, 118] width 73 height 17
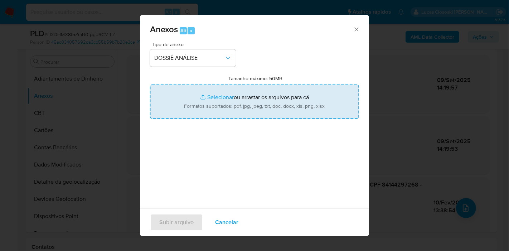
click at [214, 93] on input "Tamanho máximo: 50MB Selecionar arquivos" at bounding box center [254, 101] width 209 height 34
type input "C:\fakepath\Mulan 89896881_2025_09_09_10_39_35.xlsx"
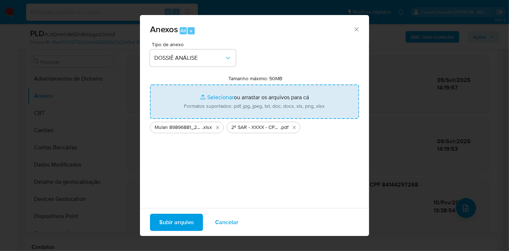
click at [187, 219] on span "Subir arquivo" at bounding box center [176, 222] width 34 height 16
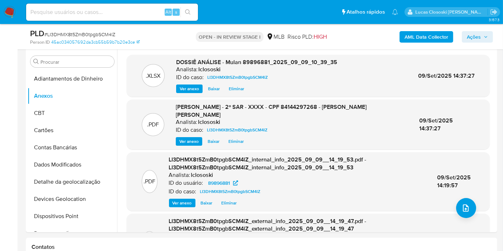
drag, startPoint x: 1, startPoint y: 127, endPoint x: 5, endPoint y: 124, distance: 5.1
click at [43, 111] on button "CBT" at bounding box center [70, 112] width 84 height 17
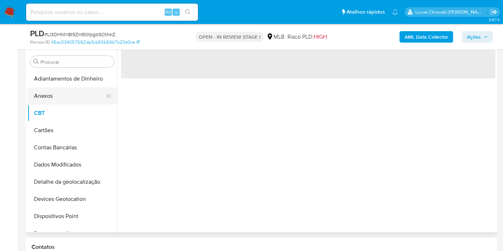
click at [56, 100] on button "Anexos" at bounding box center [70, 95] width 84 height 17
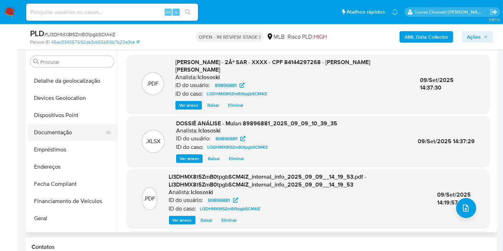
scroll to position [119, 0]
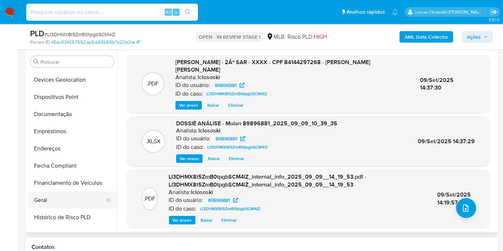
click at [64, 202] on button "Geral" at bounding box center [70, 199] width 84 height 17
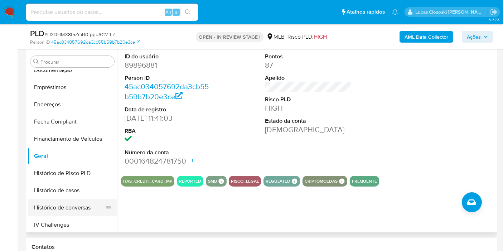
scroll to position [199, 0]
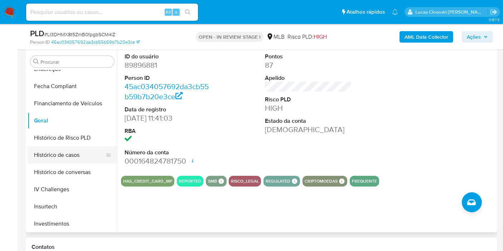
click at [54, 157] on button "Histórico de casos" at bounding box center [70, 154] width 84 height 17
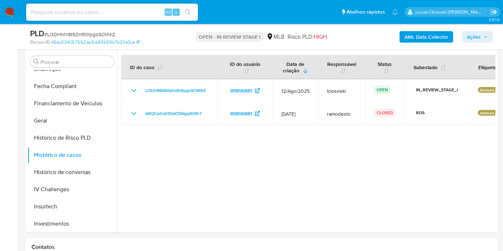
click at [475, 37] on span "Ações" at bounding box center [474, 36] width 14 height 11
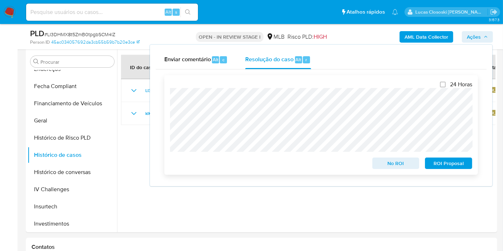
click at [441, 159] on span "ROI Proposal" at bounding box center [448, 163] width 37 height 10
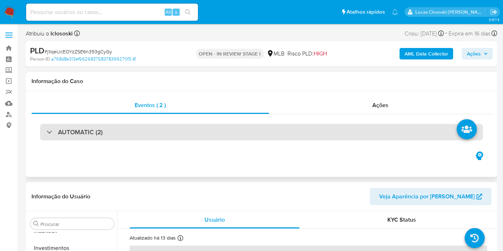
click at [158, 127] on div "AUTOMATIC (2)" at bounding box center [261, 132] width 443 height 16
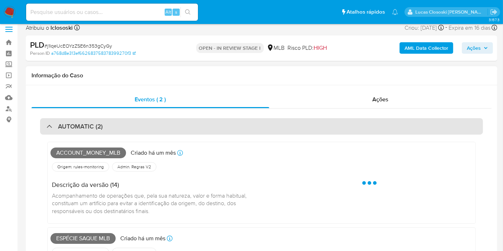
scroll to position [40, 0]
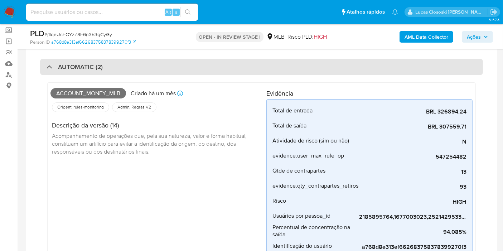
click at [197, 64] on div "AUTOMATIC (2)" at bounding box center [261, 67] width 443 height 16
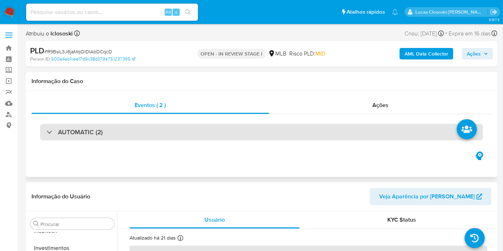
click at [183, 137] on div "AUTOMATIC (2)" at bounding box center [261, 132] width 443 height 16
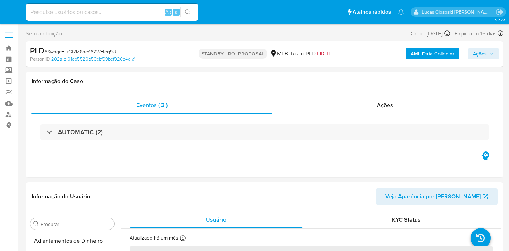
select select "10"
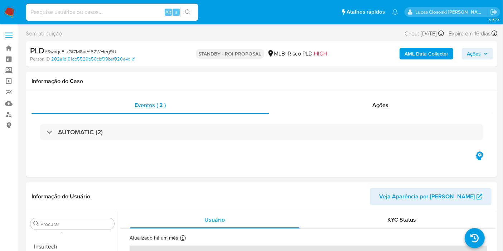
scroll to position [336, 0]
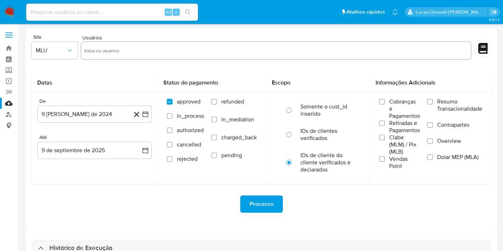
select select "10"
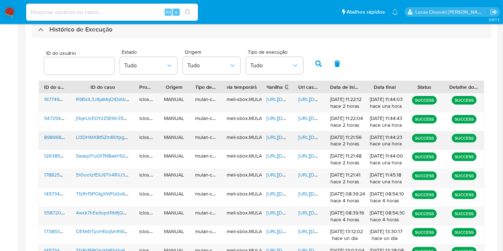
click at [286, 138] on span "[URL][DOMAIN_NAME]" at bounding box center [291, 136] width 49 height 7
click at [311, 135] on span "[URL][DOMAIN_NAME]" at bounding box center [322, 136] width 49 height 7
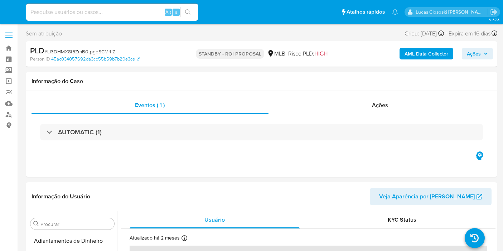
select select "10"
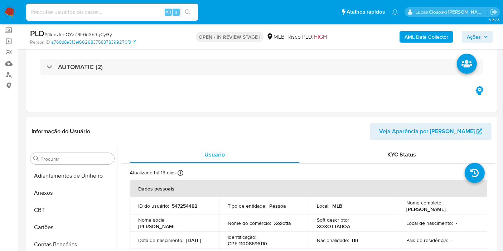
scroll to position [336, 0]
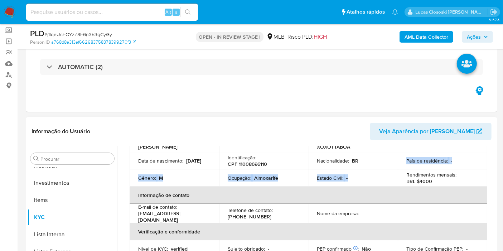
click at [370, 169] on tbody "ID do usuário : 547254482 Tipo de entidade : Pessoa Local : MLB Nome completo :…" at bounding box center [308, 152] width 357 height 69
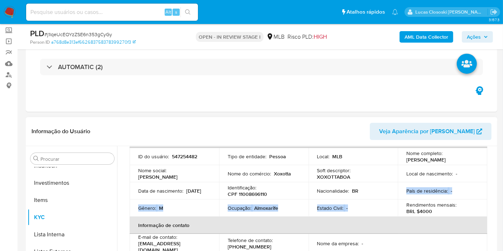
scroll to position [0, 0]
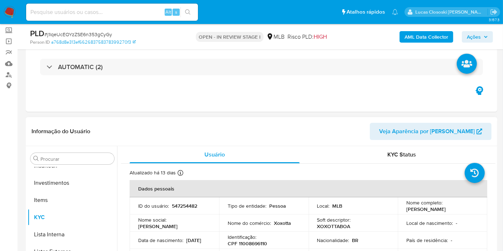
click at [362, 197] on th "Dados pessoais" at bounding box center [308, 188] width 357 height 17
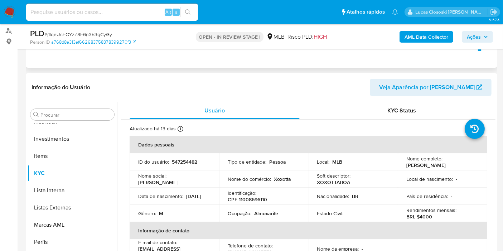
scroll to position [40, 0]
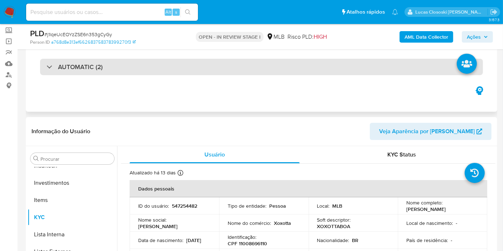
click at [103, 66] on div "AUTOMATIC (2)" at bounding box center [261, 67] width 443 height 16
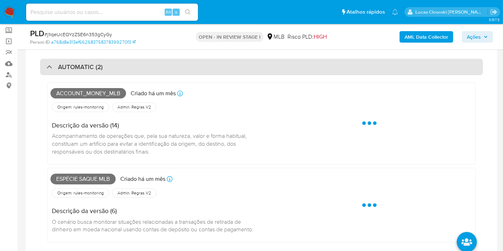
click at [105, 68] on div "AUTOMATIC (2)" at bounding box center [261, 67] width 443 height 16
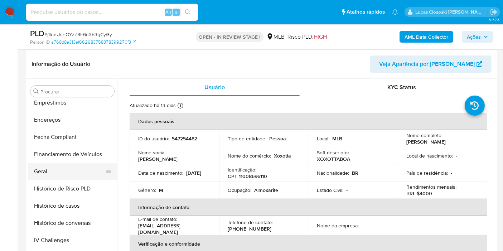
scroll to position [119, 0]
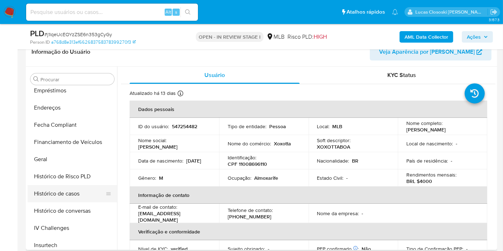
click at [79, 194] on button "Histórico de casos" at bounding box center [70, 193] width 84 height 17
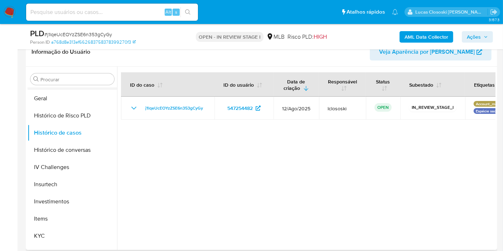
scroll to position [336, 0]
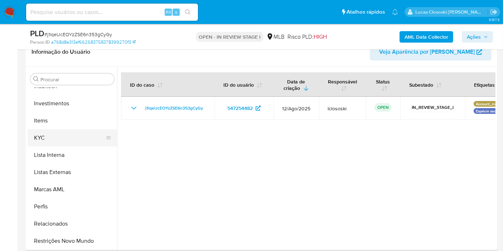
click at [59, 143] on button "KYC" at bounding box center [70, 137] width 84 height 17
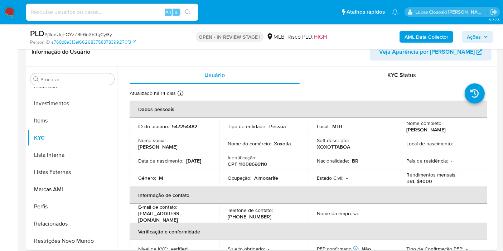
click at [277, 94] on div "Atualizado há 14 dias Criado: 14/11/2023 18:41:58 Atualizado: 26/08/2025 23:27:…" at bounding box center [299, 94] width 339 height 9
click at [257, 161] on p "CPF 11008696110" at bounding box center [247, 164] width 39 height 6
copy p "11008696110"
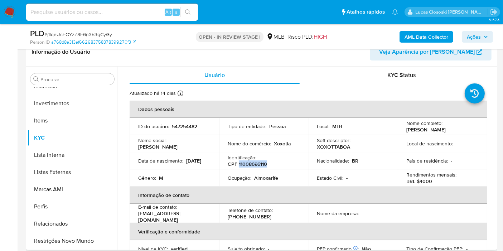
copy p "11008696110"
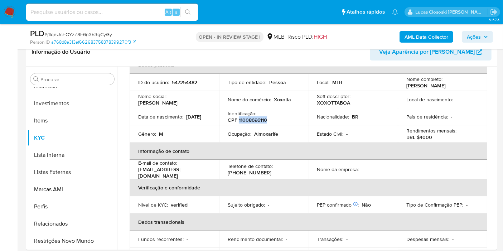
scroll to position [0, 0]
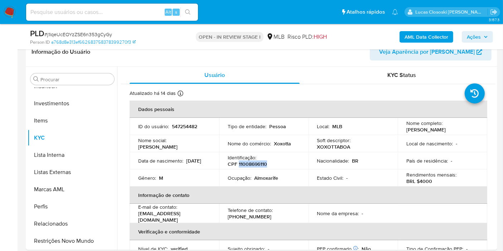
click at [425, 40] on b "AML Data Collector" at bounding box center [426, 36] width 44 height 11
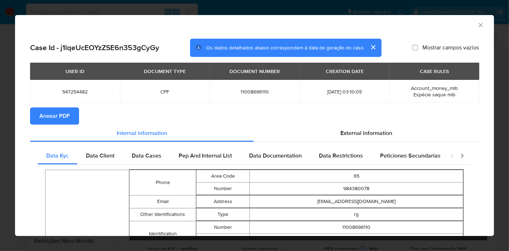
click at [73, 113] on button "Anexar PDF" at bounding box center [54, 115] width 49 height 17
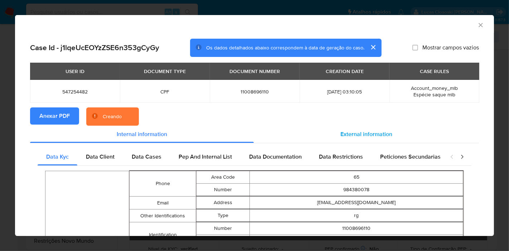
click at [395, 133] on div "External information" at bounding box center [366, 134] width 225 height 17
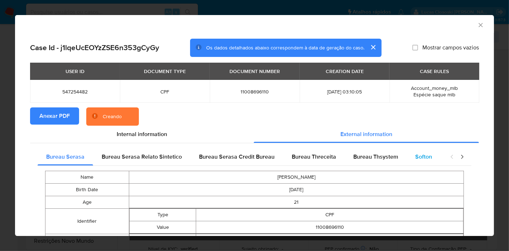
click at [418, 161] on div "Softon" at bounding box center [424, 156] width 34 height 17
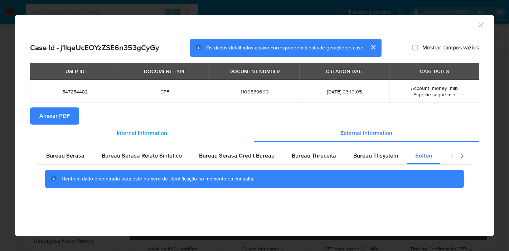
click at [130, 136] on span "Internal information" at bounding box center [142, 133] width 50 height 8
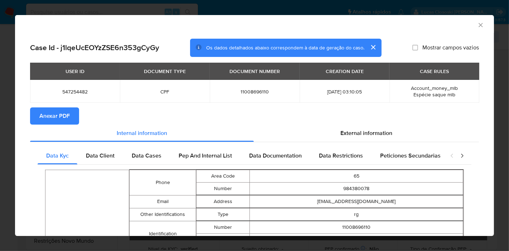
click at [477, 22] on icon "Fechar a janela" at bounding box center [480, 24] width 7 height 7
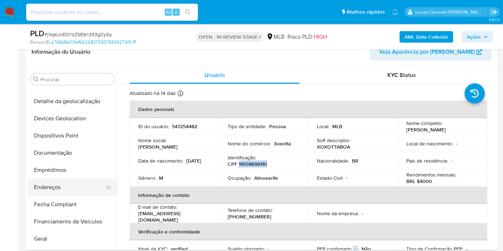
scroll to position [58, 0]
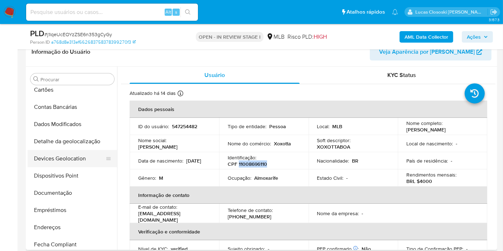
click at [81, 153] on button "Devices Geolocation" at bounding box center [70, 158] width 84 height 17
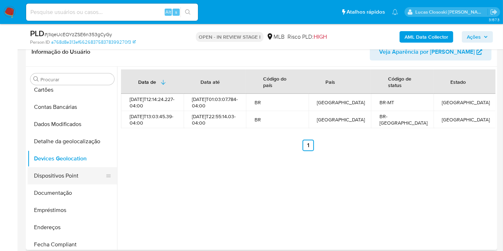
click at [46, 172] on button "Dispositivos Point" at bounding box center [70, 175] width 84 height 17
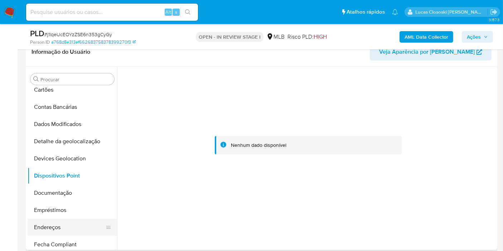
click at [72, 230] on button "Endereços" at bounding box center [70, 227] width 84 height 17
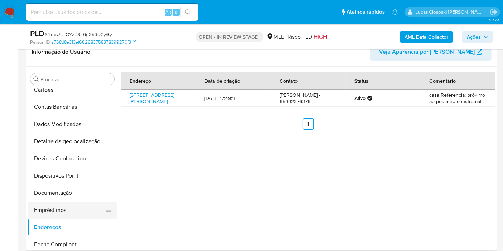
scroll to position [98, 0]
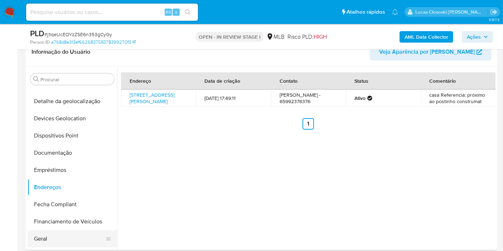
click at [52, 234] on button "Geral" at bounding box center [70, 238] width 84 height 17
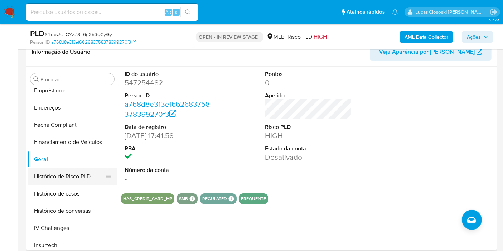
scroll to position [217, 0]
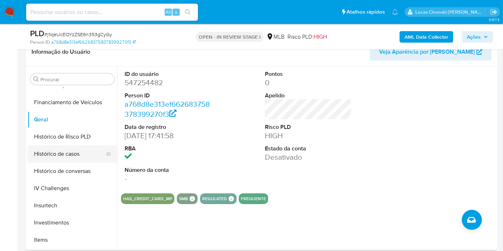
click at [61, 158] on button "Histórico de casos" at bounding box center [70, 153] width 84 height 17
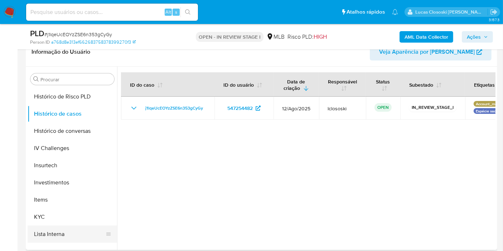
scroll to position [297, 0]
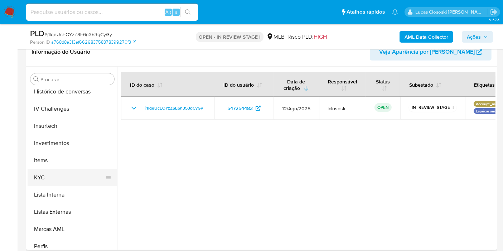
click at [59, 179] on button "KYC" at bounding box center [70, 177] width 84 height 17
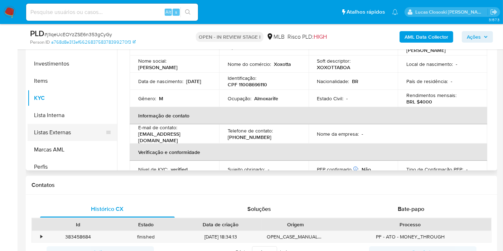
scroll to position [336, 0]
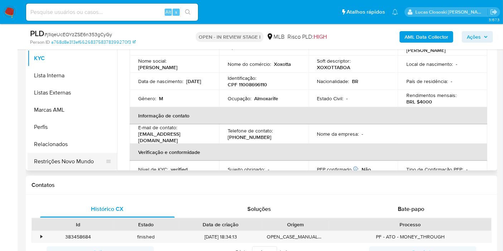
click at [79, 159] on button "Restrições Novo Mundo" at bounding box center [70, 161] width 84 height 17
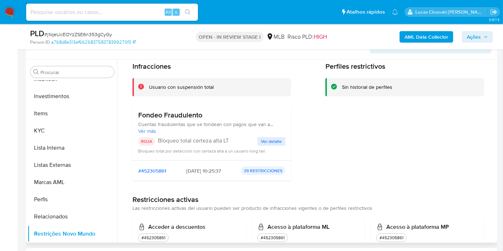
scroll to position [40, 0]
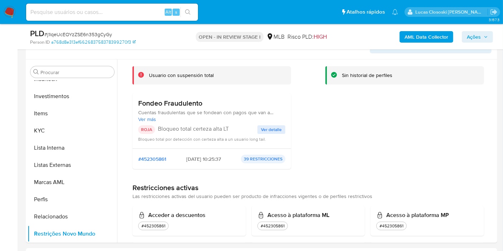
click at [72, 35] on span "# j1lqeUcEOYzZSE6n353gCyGy" at bounding box center [78, 34] width 68 height 7
copy span "j1lqeUcEOYzZSE6n353gCyGy"
click at [281, 128] on button "Ver detalle" at bounding box center [271, 129] width 28 height 9
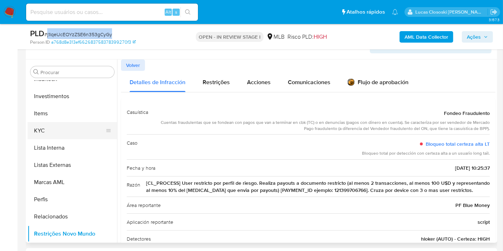
click at [63, 124] on button "KYC" at bounding box center [70, 130] width 84 height 17
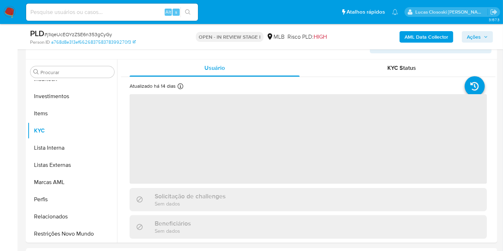
click at [152, 44] on div "Person ID a768d8e313ef662683758378399270f3" at bounding box center [106, 42] width 152 height 6
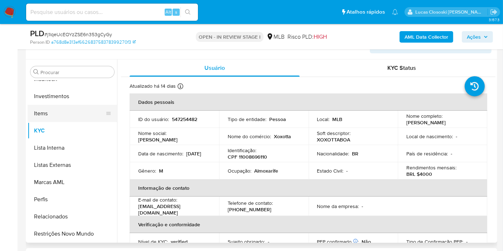
scroll to position [217, 0]
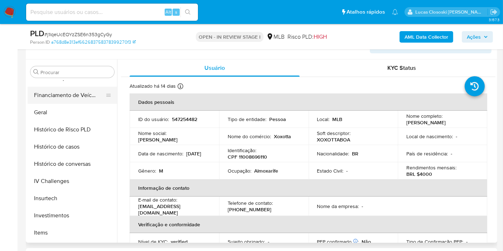
click at [49, 114] on button "Geral" at bounding box center [72, 112] width 89 height 17
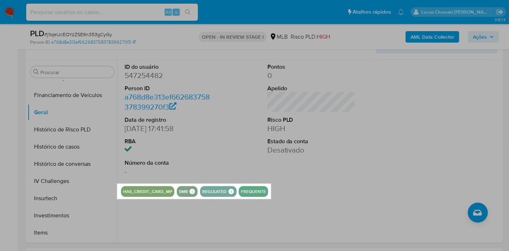
drag, startPoint x: 117, startPoint y: 183, endPoint x: 271, endPoint y: 199, distance: 154.6
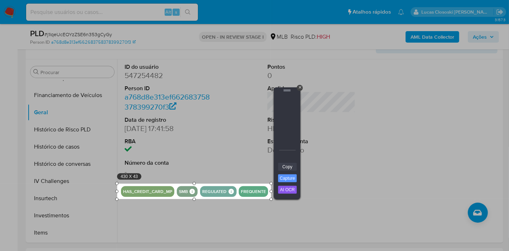
click at [286, 166] on link "Copy" at bounding box center [287, 167] width 19 height 8
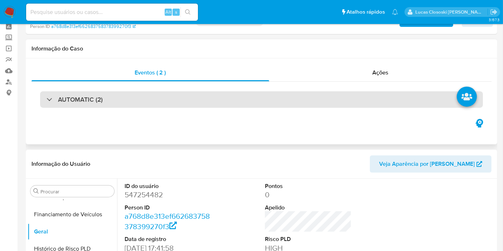
scroll to position [7, 0]
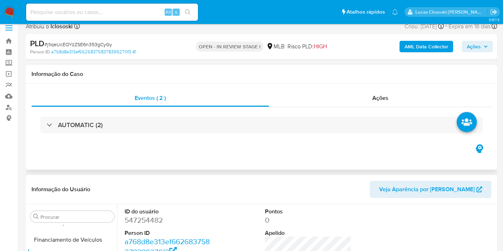
click at [314, 135] on div "AUTOMATIC (2)" at bounding box center [261, 125] width 460 height 36
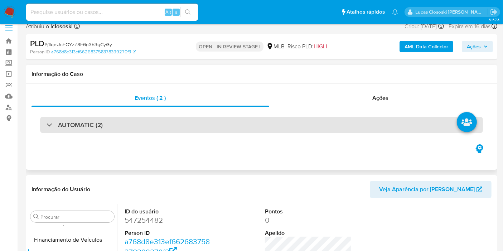
click at [311, 126] on div "AUTOMATIC (2)" at bounding box center [261, 125] width 443 height 16
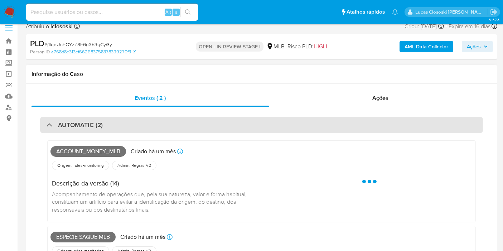
click at [311, 123] on div "AUTOMATIC (2)" at bounding box center [261, 125] width 443 height 16
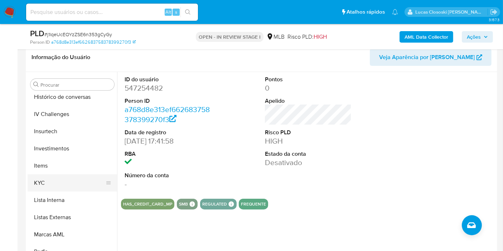
scroll to position [126, 0]
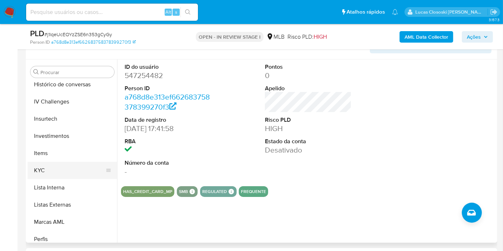
click at [52, 174] on button "KYC" at bounding box center [70, 170] width 84 height 17
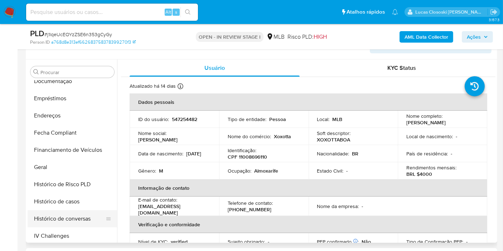
scroll to position [98, 0]
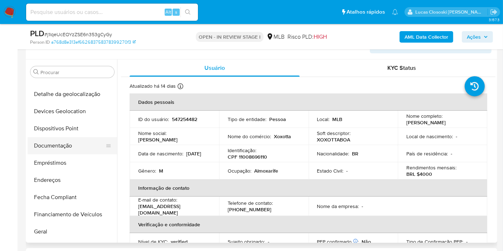
click at [59, 142] on button "Documentação" at bounding box center [70, 145] width 84 height 17
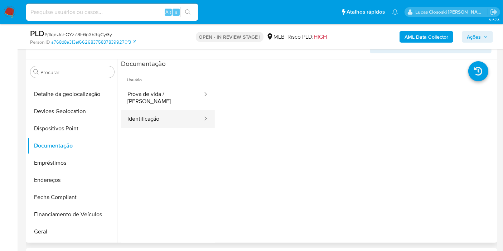
click at [169, 110] on button "Identificação" at bounding box center [162, 119] width 82 height 18
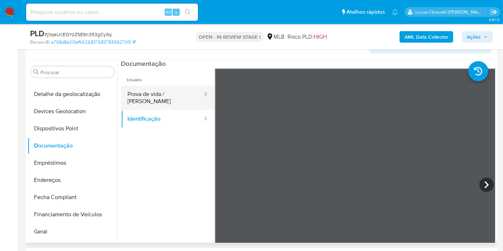
click at [167, 91] on button "Prova de vida / Selfie" at bounding box center [162, 98] width 82 height 24
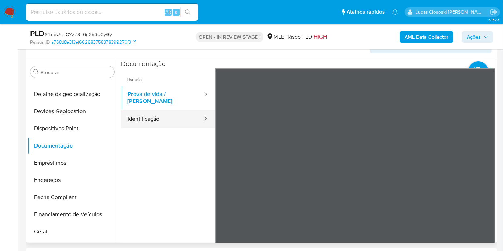
click at [170, 110] on button "Identificação" at bounding box center [162, 119] width 82 height 18
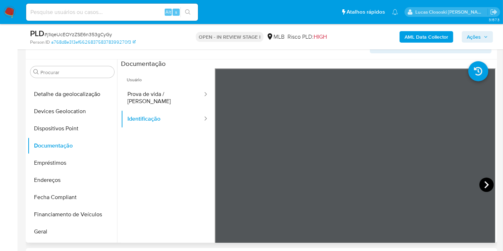
click at [488, 180] on icon at bounding box center [486, 184] width 14 height 14
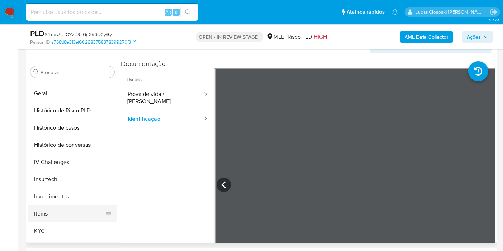
scroll to position [257, 0]
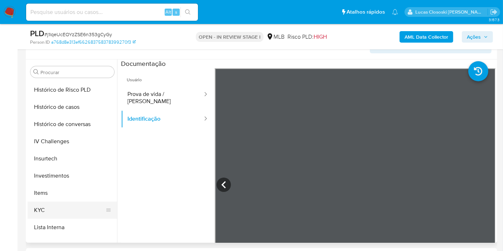
click at [53, 204] on button "KYC" at bounding box center [70, 209] width 84 height 17
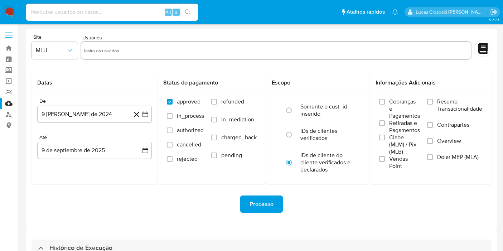
select select "10"
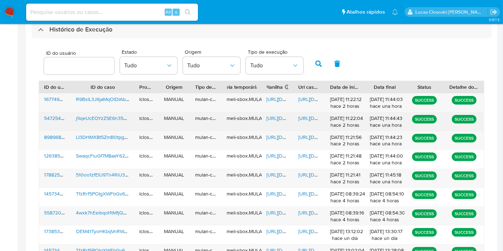
click at [276, 116] on span "[URL][DOMAIN_NAME]" at bounding box center [291, 118] width 49 height 7
click at [310, 116] on span "[URL][DOMAIN_NAME]" at bounding box center [322, 118] width 49 height 7
